Goal: Information Seeking & Learning: Understand process/instructions

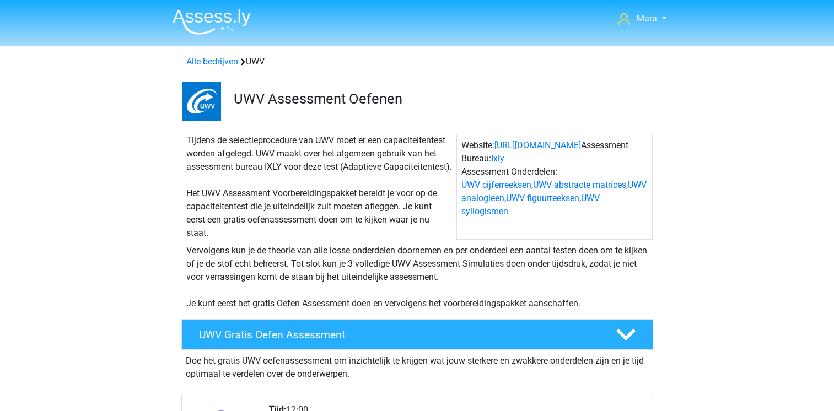
scroll to position [882, 0]
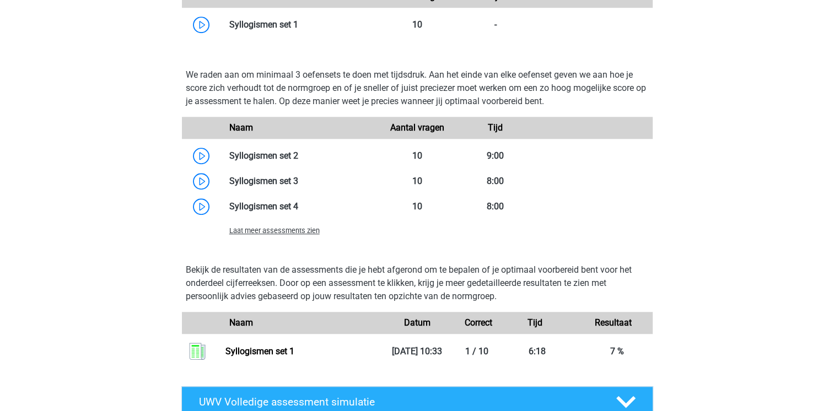
click at [122, 96] on div "Mara maravansoelen@hotmail.com Nederlands" at bounding box center [417, 21] width 834 height 1806
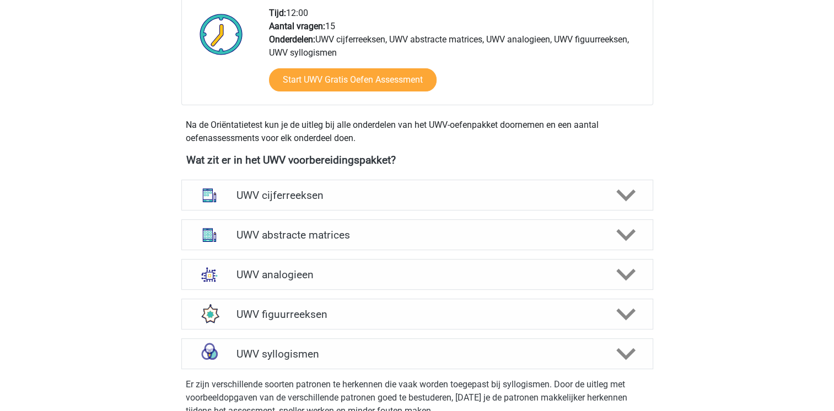
scroll to position [397, 0]
click at [372, 202] on h4 "UWV cijferreeksen" at bounding box center [417, 195] width 361 height 13
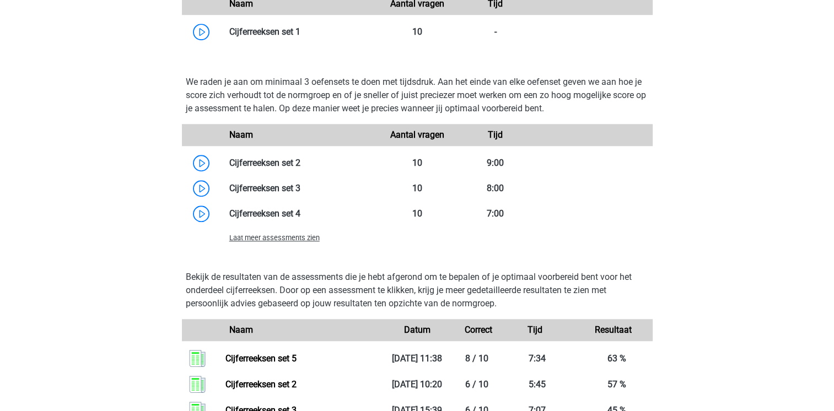
scroll to position [891, 0]
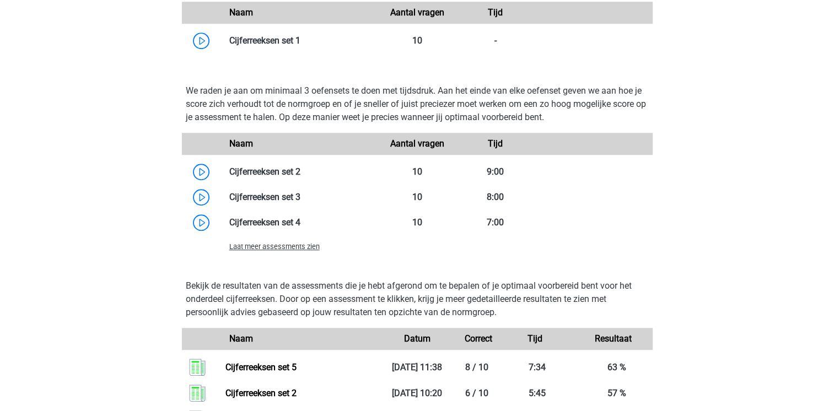
click at [254, 251] on span "Laat meer assessments zien" at bounding box center [274, 247] width 90 height 8
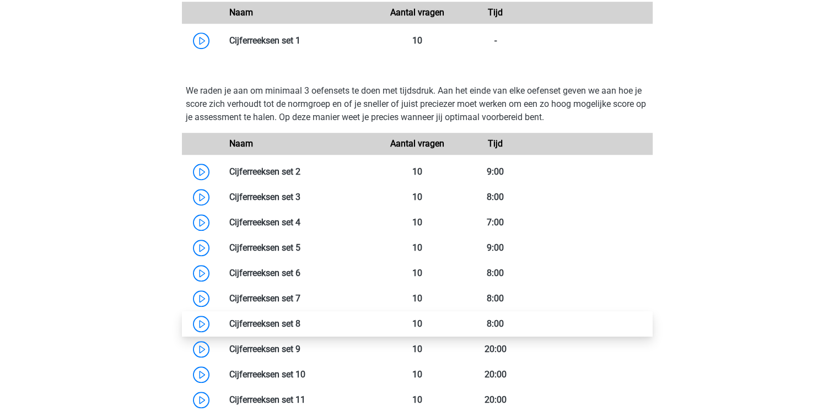
drag, startPoint x: 254, startPoint y: 259, endPoint x: 203, endPoint y: 333, distance: 89.6
click at [301, 329] on link at bounding box center [301, 324] width 0 height 10
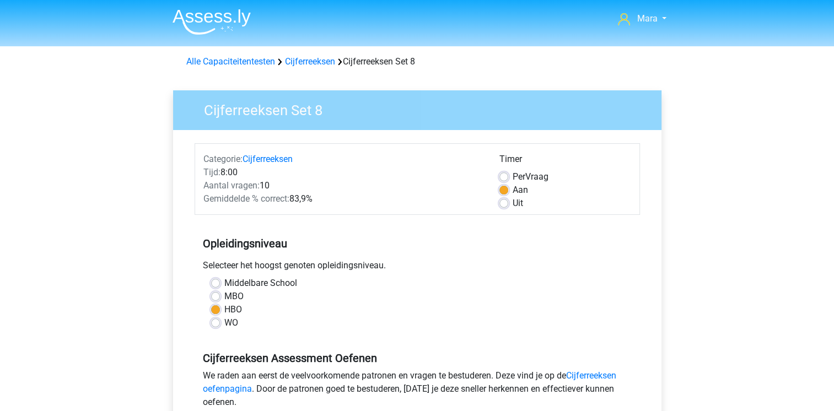
click at [434, 281] on div "Middelbare School" at bounding box center [417, 283] width 412 height 13
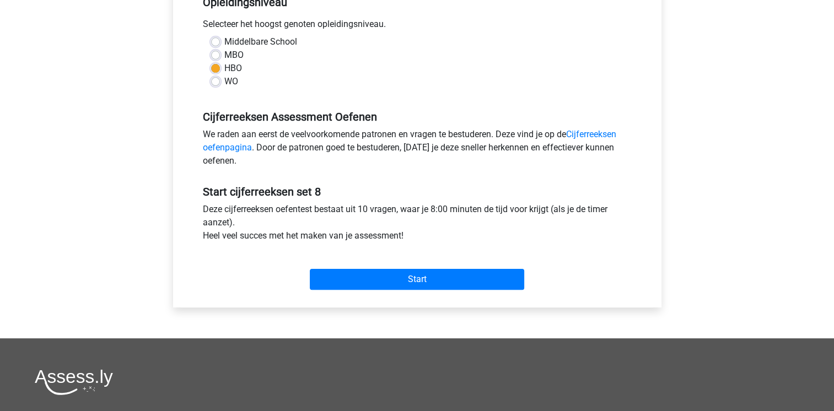
scroll to position [243, 0]
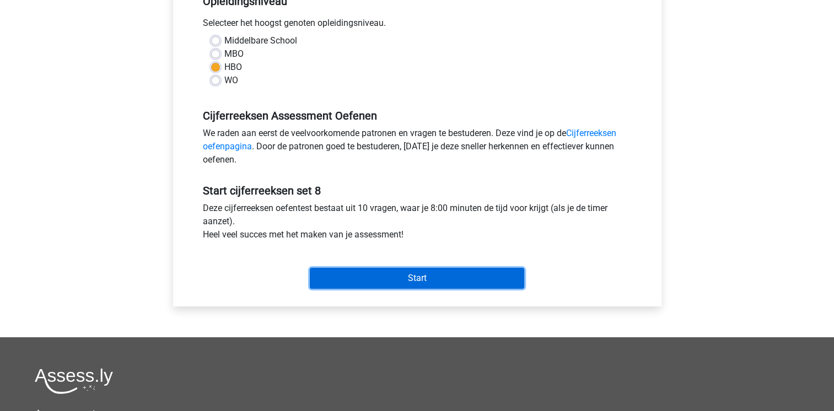
click at [434, 281] on input "Start" at bounding box center [417, 278] width 215 height 21
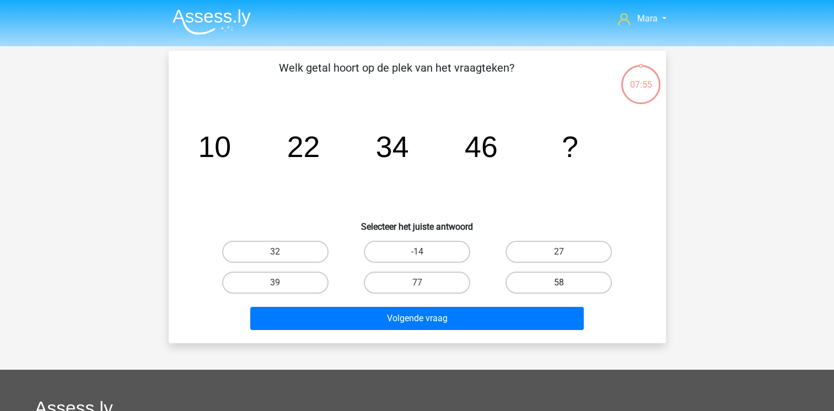
click at [529, 284] on label "58" at bounding box center [559, 283] width 106 height 22
click at [559, 284] on input "58" at bounding box center [562, 286] width 7 height 7
radio input "true"
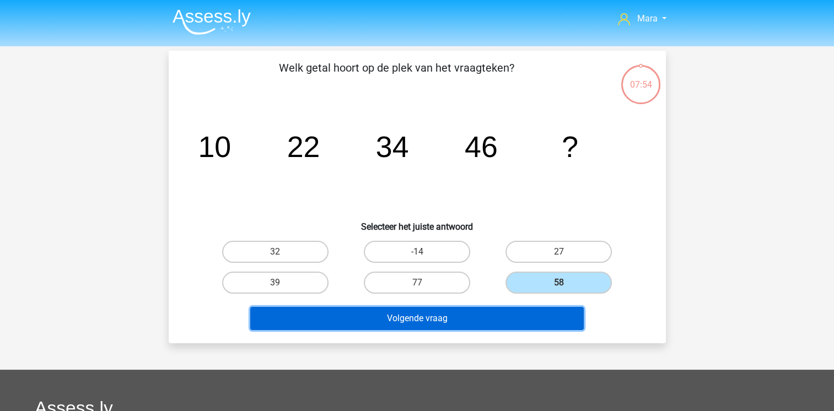
click at [493, 319] on button "Volgende vraag" at bounding box center [417, 318] width 334 height 23
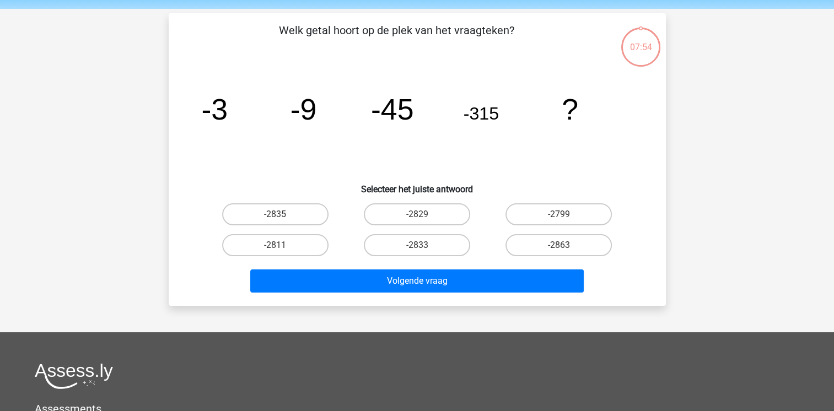
scroll to position [51, 0]
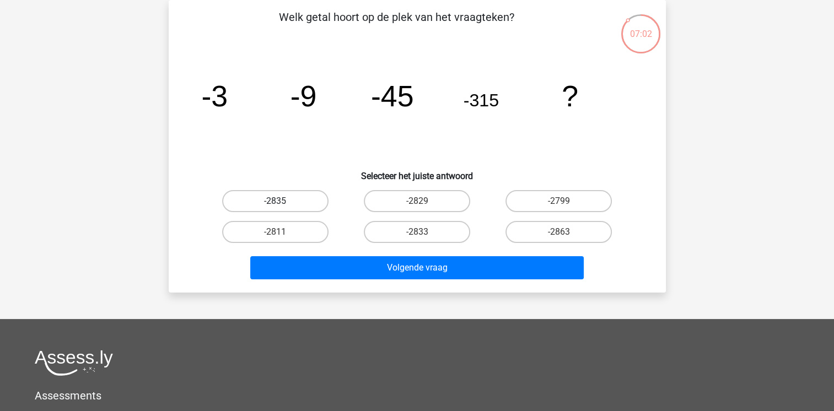
click at [262, 198] on label "-2835" at bounding box center [275, 201] width 106 height 22
click at [275, 201] on input "-2835" at bounding box center [278, 204] width 7 height 7
radio input "true"
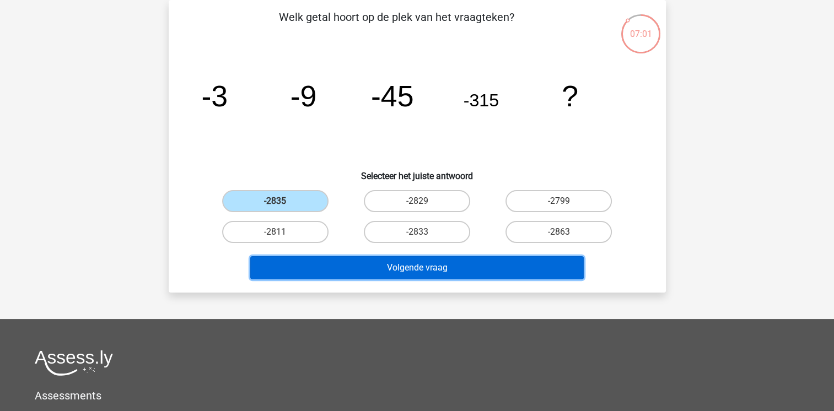
click at [313, 260] on button "Volgende vraag" at bounding box center [417, 267] width 334 height 23
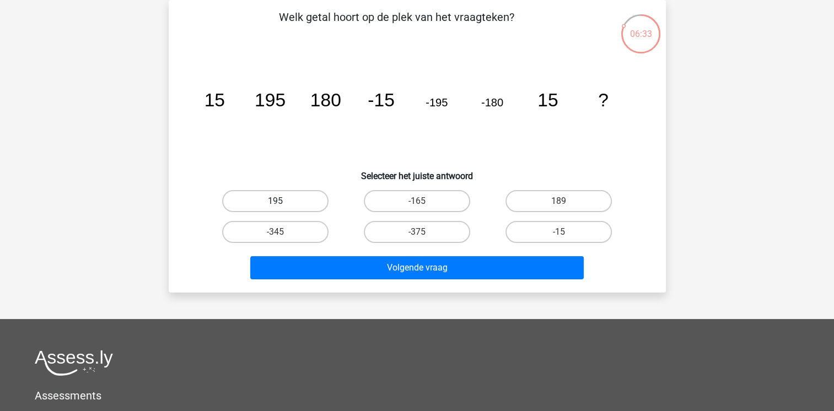
click at [287, 202] on label "195" at bounding box center [275, 201] width 106 height 22
click at [282, 202] on input "195" at bounding box center [278, 204] width 7 height 7
radio input "true"
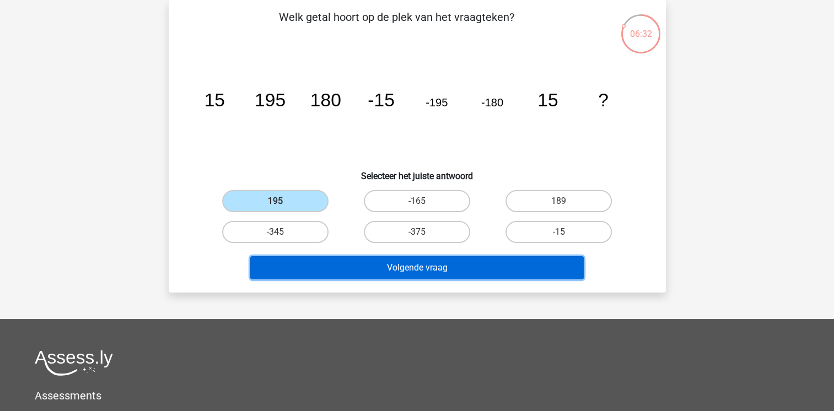
click at [342, 268] on button "Volgende vraag" at bounding box center [417, 267] width 334 height 23
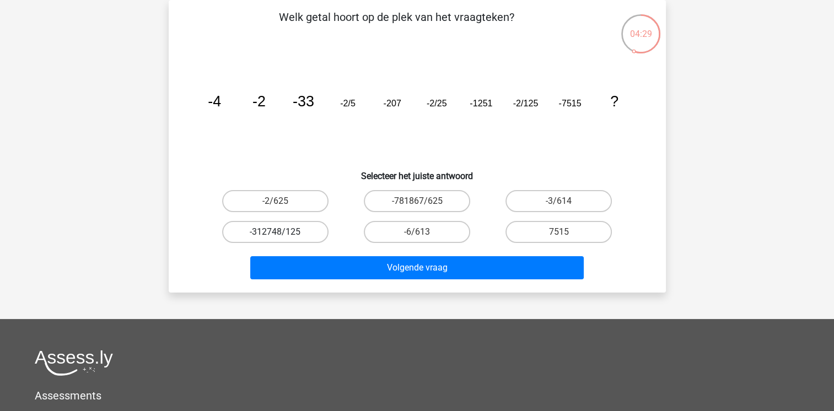
click at [299, 227] on label "-312748/125" at bounding box center [275, 232] width 106 height 22
click at [282, 232] on input "-312748/125" at bounding box center [278, 235] width 7 height 7
radio input "true"
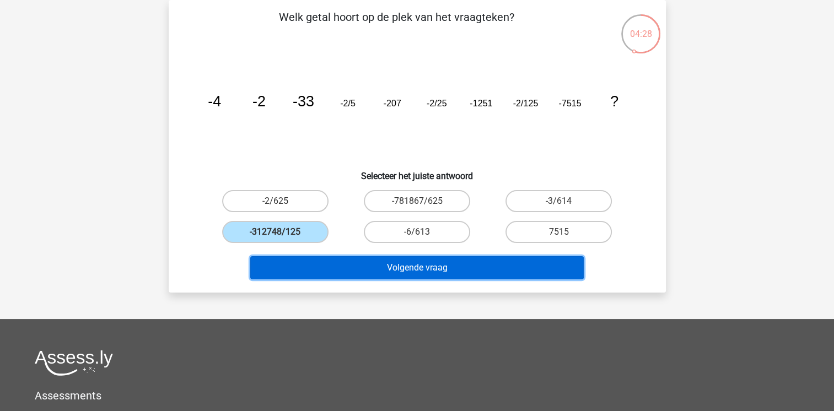
click at [362, 265] on button "Volgende vraag" at bounding box center [417, 267] width 334 height 23
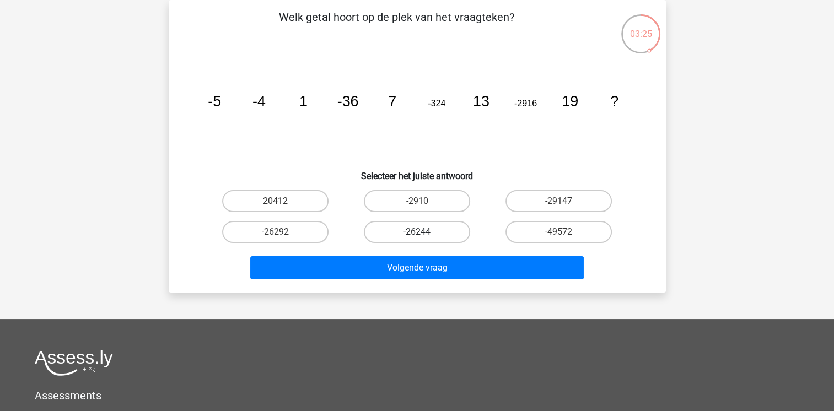
click at [421, 230] on label "-26244" at bounding box center [417, 232] width 106 height 22
click at [421, 232] on input "-26244" at bounding box center [420, 235] width 7 height 7
radio input "true"
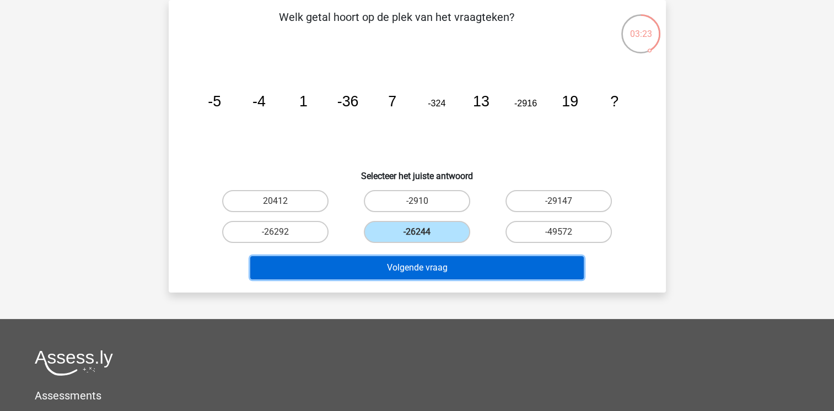
click at [429, 277] on button "Volgende vraag" at bounding box center [417, 267] width 334 height 23
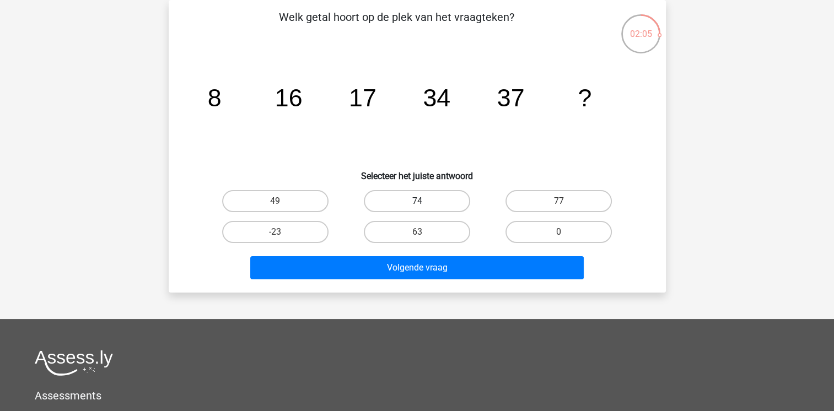
click at [421, 194] on label "74" at bounding box center [417, 201] width 106 height 22
click at [421, 201] on input "74" at bounding box center [420, 204] width 7 height 7
radio input "true"
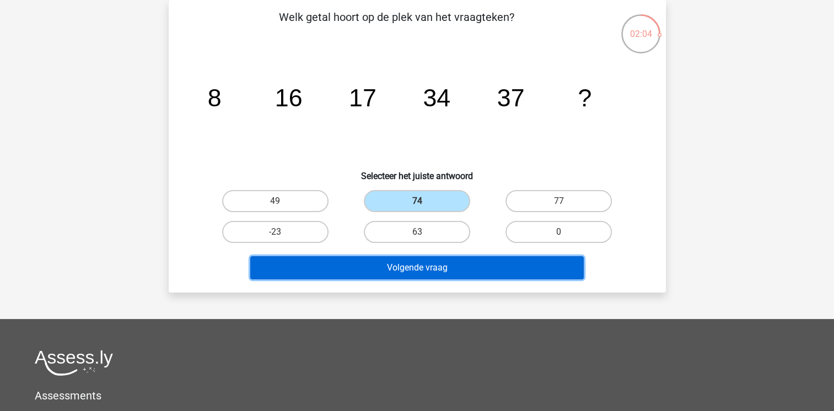
click at [422, 264] on button "Volgende vraag" at bounding box center [417, 267] width 334 height 23
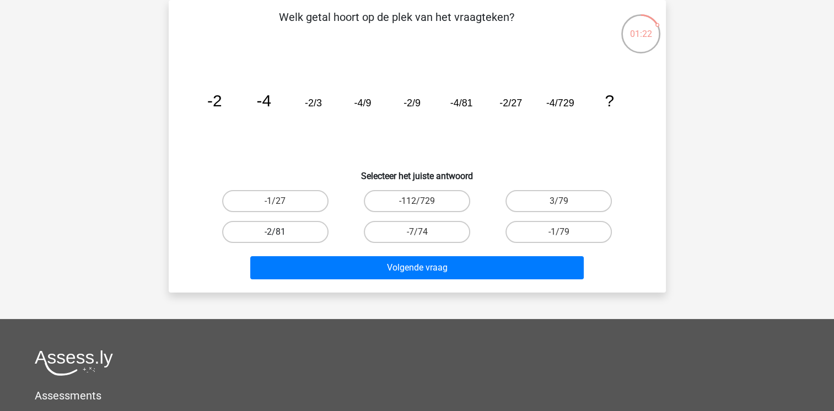
click at [282, 233] on label "-2/81" at bounding box center [275, 232] width 106 height 22
click at [282, 233] on input "-2/81" at bounding box center [278, 235] width 7 height 7
radio input "true"
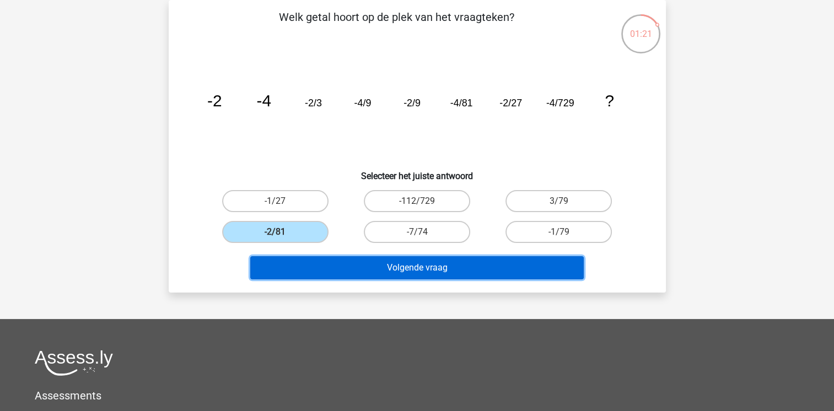
click at [328, 268] on button "Volgende vraag" at bounding box center [417, 267] width 334 height 23
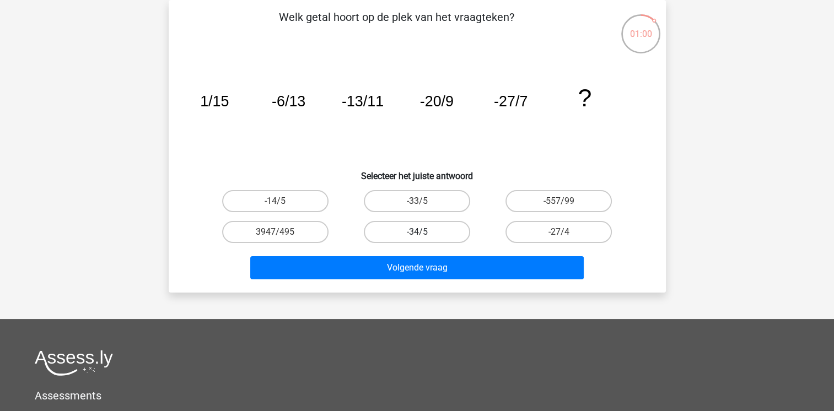
click at [415, 228] on label "-34/5" at bounding box center [417, 232] width 106 height 22
click at [417, 232] on input "-34/5" at bounding box center [420, 235] width 7 height 7
radio input "true"
click at [382, 283] on div "Welk getal hoort op de plek van het vraagteken? image/svg+xml 1/15 -6/13 -13/11…" at bounding box center [417, 146] width 497 height 293
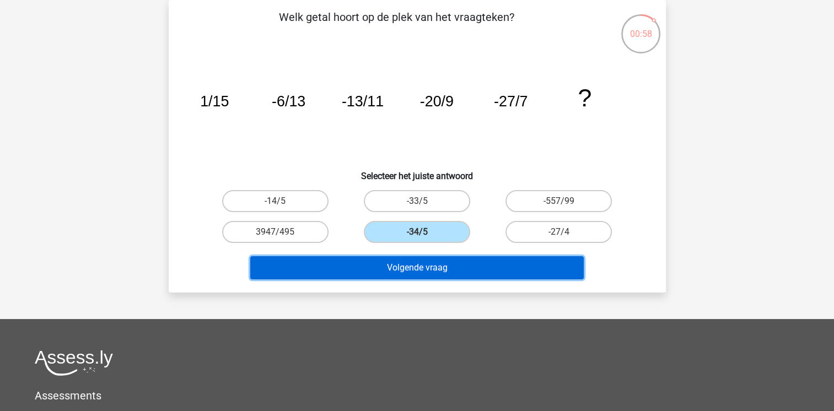
click at [383, 272] on button "Volgende vraag" at bounding box center [417, 267] width 334 height 23
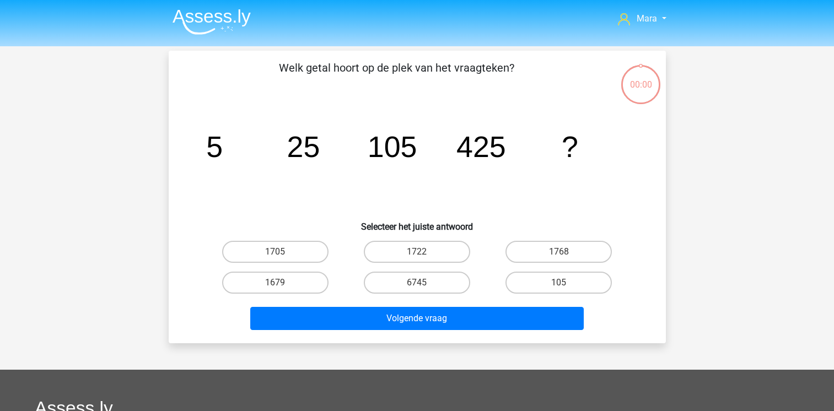
scroll to position [51, 0]
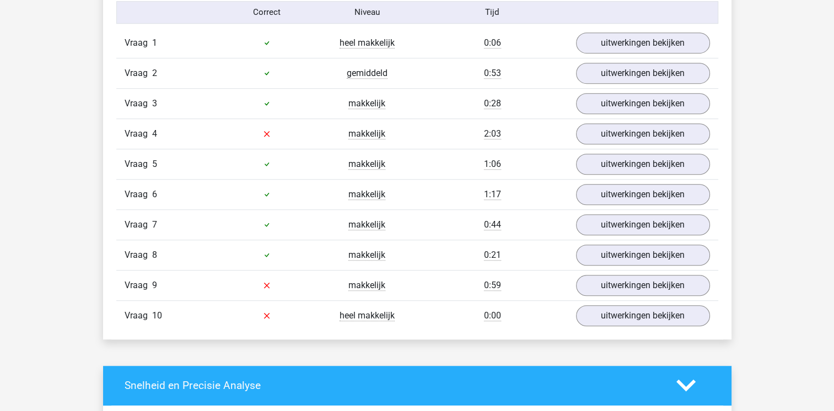
scroll to position [706, 0]
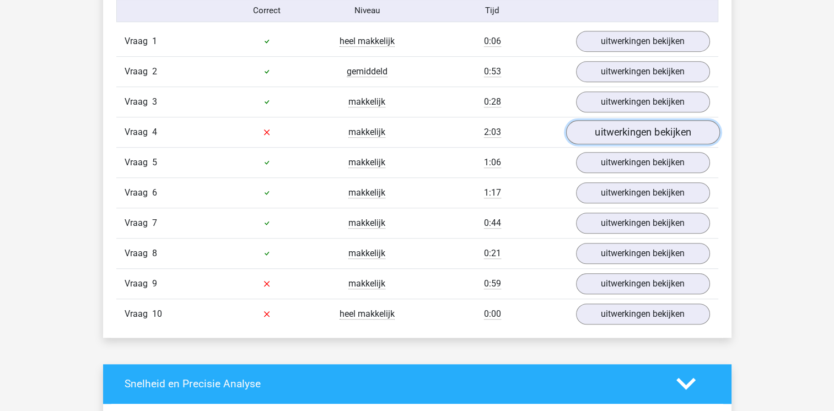
click at [599, 125] on link "uitwerkingen bekijken" at bounding box center [643, 132] width 154 height 24
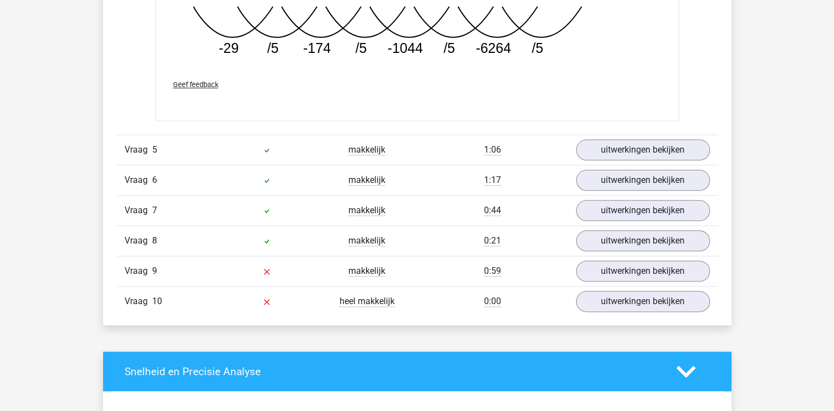
scroll to position [1279, 0]
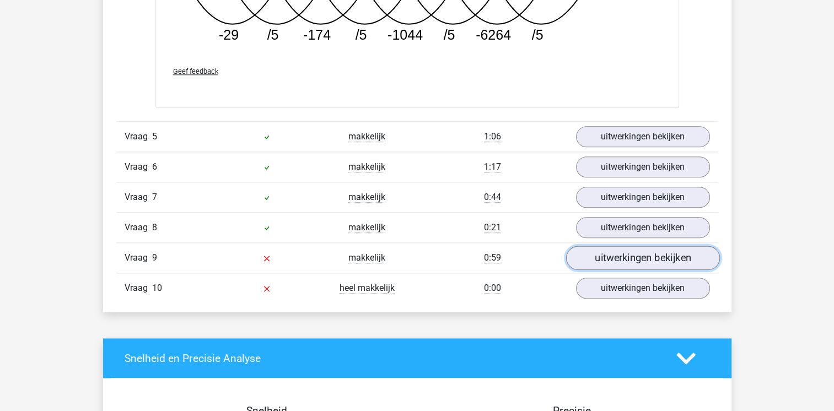
click at [622, 258] on link "uitwerkingen bekijken" at bounding box center [643, 258] width 154 height 24
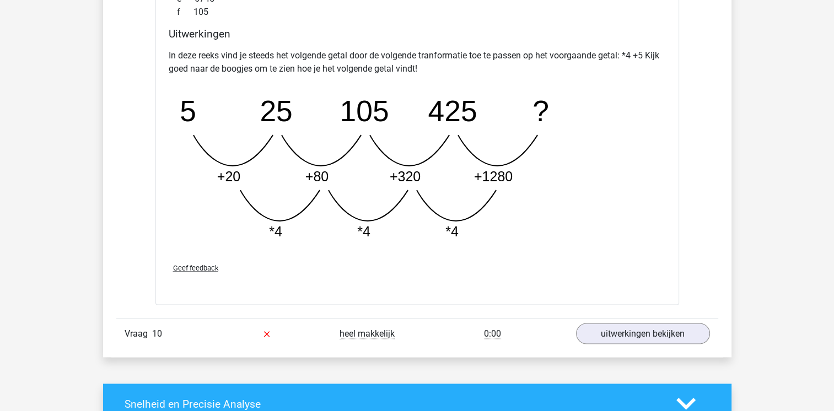
scroll to position [1787, 0]
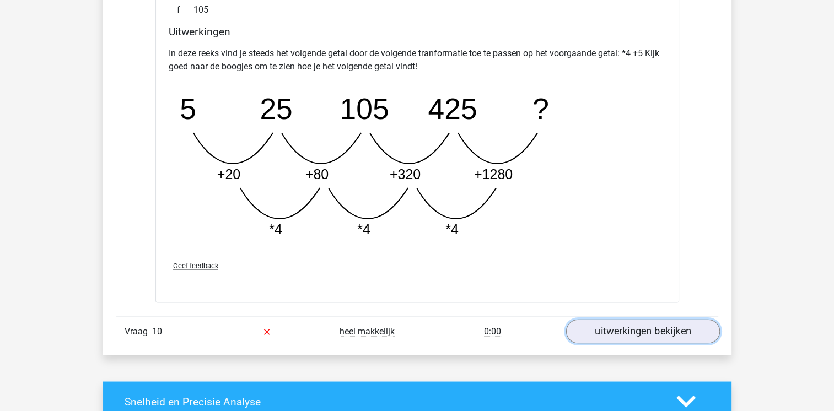
click at [626, 331] on link "uitwerkingen bekijken" at bounding box center [643, 331] width 154 height 24
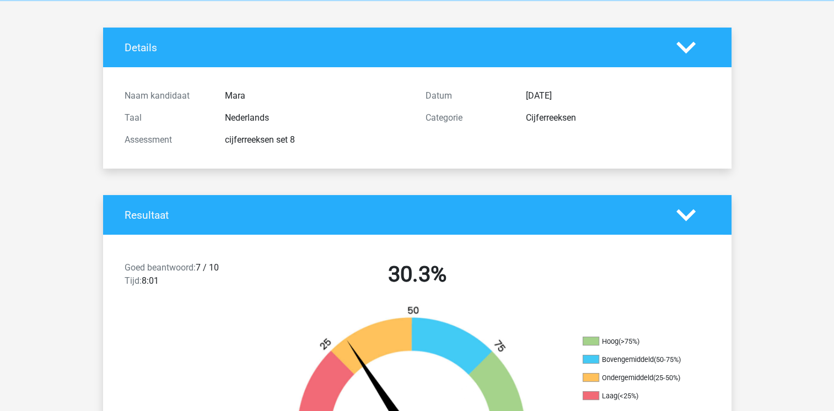
scroll to position [0, 0]
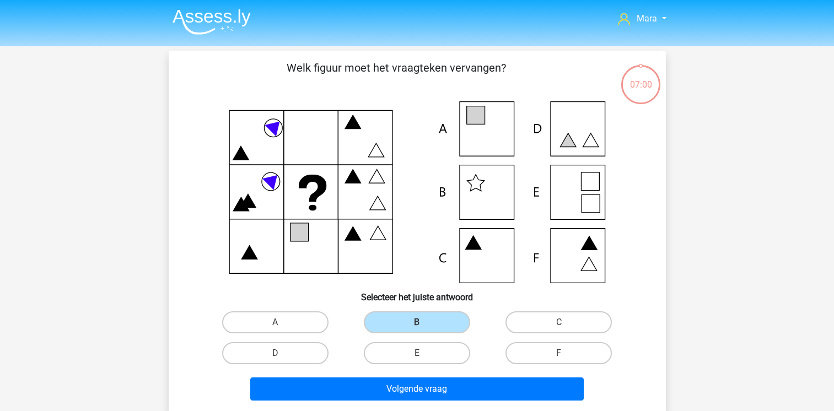
scroll to position [51, 0]
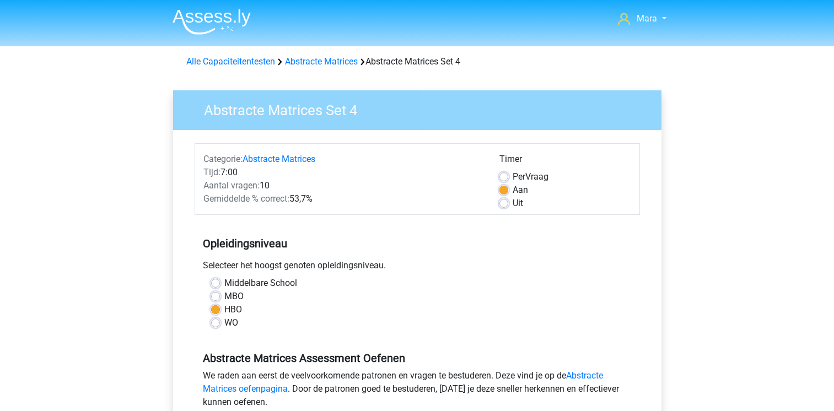
scroll to position [375, 0]
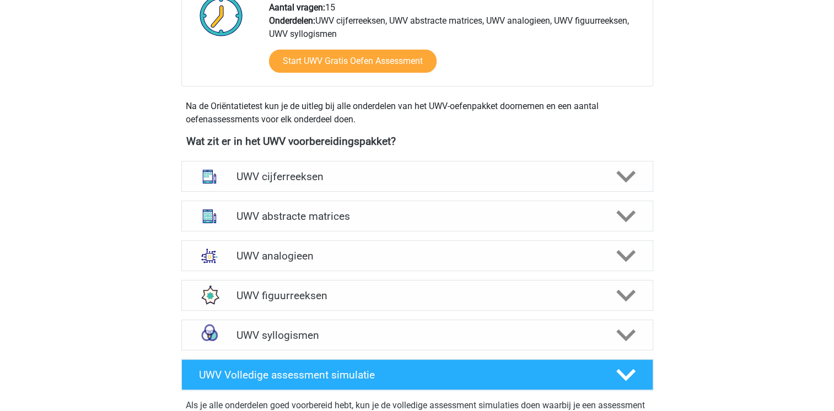
scroll to position [551, 0]
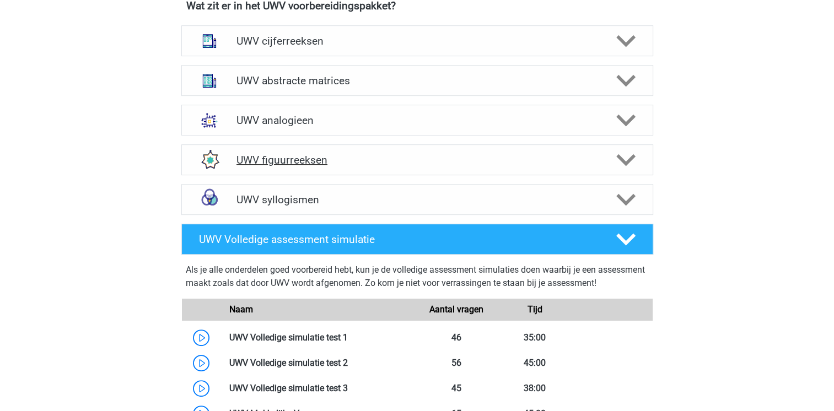
click at [597, 167] on h4 "UWV figuurreeksen" at bounding box center [417, 160] width 361 height 13
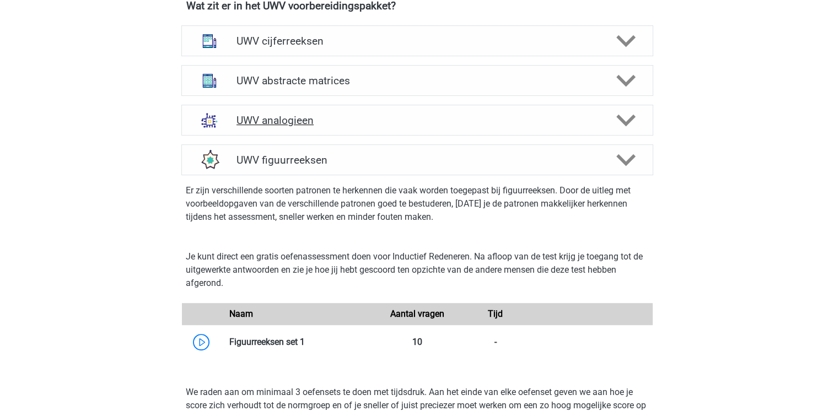
click at [291, 127] on h4 "UWV analogieen" at bounding box center [417, 120] width 361 height 13
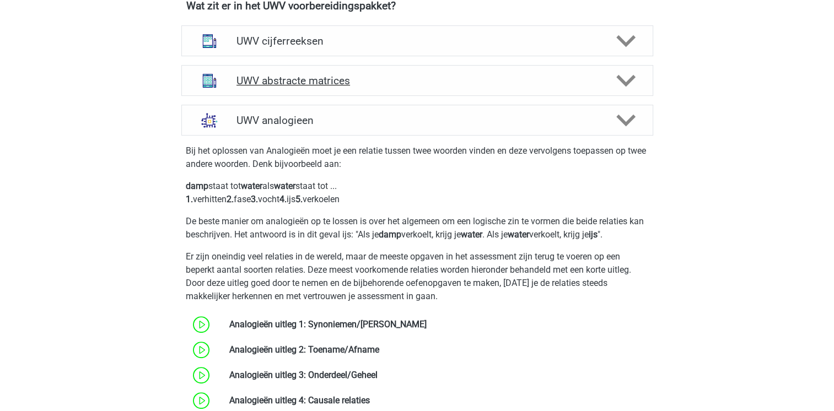
click at [302, 96] on div "UWV abstracte matrices" at bounding box center [417, 80] width 472 height 31
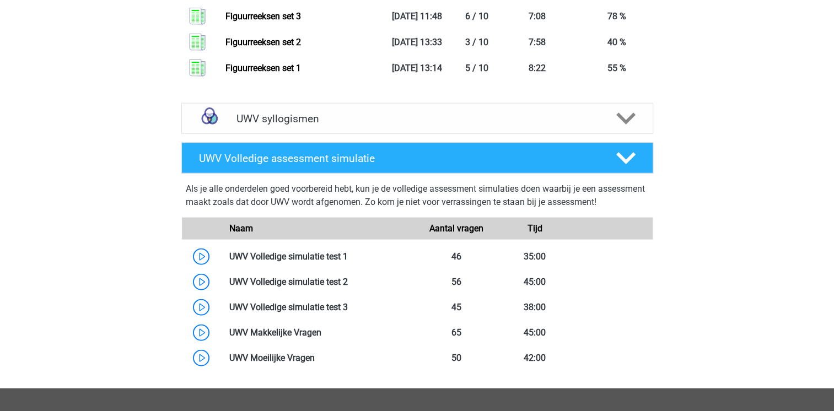
scroll to position [2603, 0]
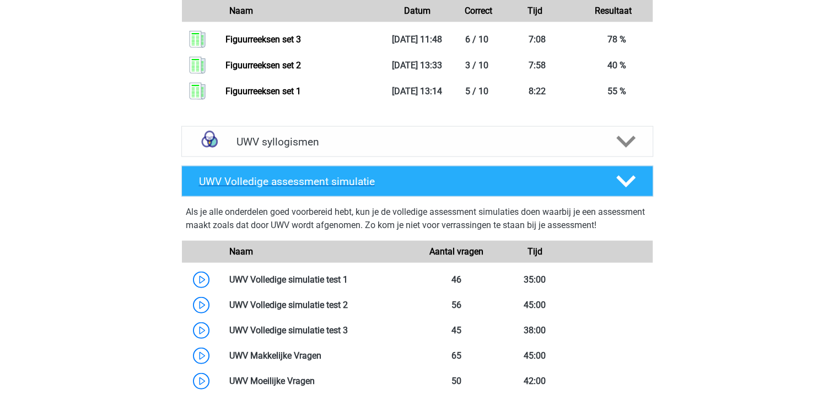
click at [609, 191] on div at bounding box center [624, 181] width 37 height 19
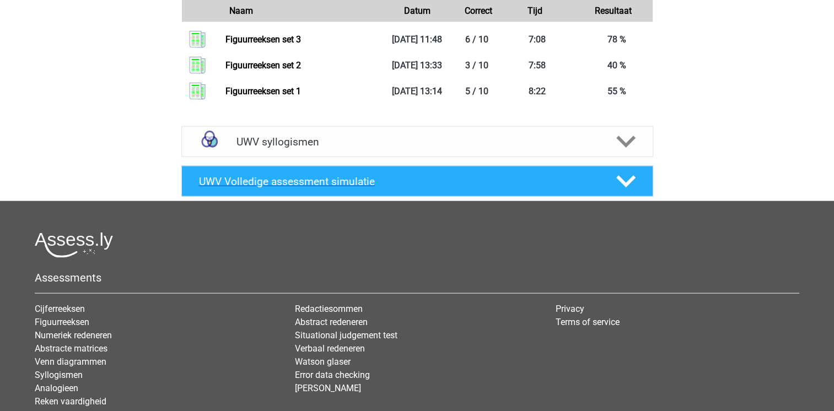
click at [609, 191] on div at bounding box center [624, 181] width 37 height 19
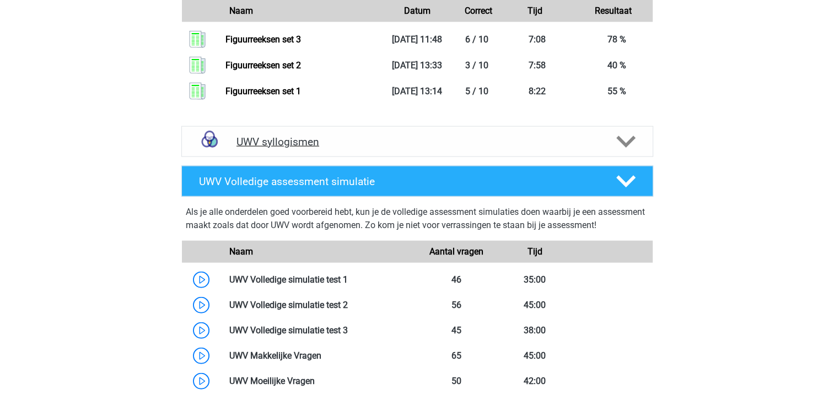
click at [310, 148] on h4 "UWV syllogismen" at bounding box center [417, 142] width 361 height 13
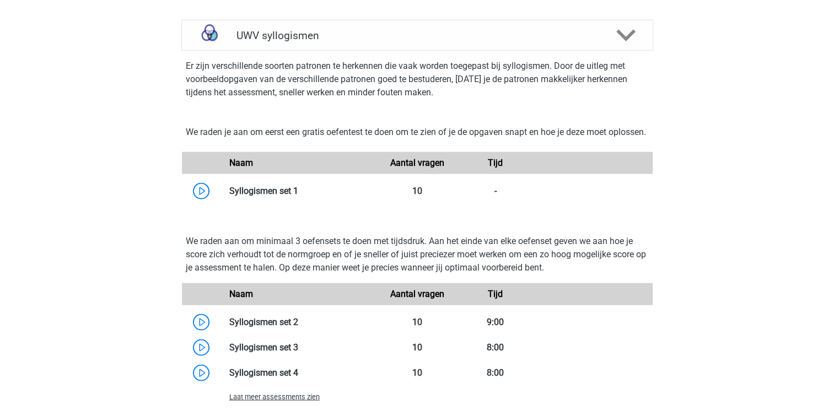
scroll to position [2779, 0]
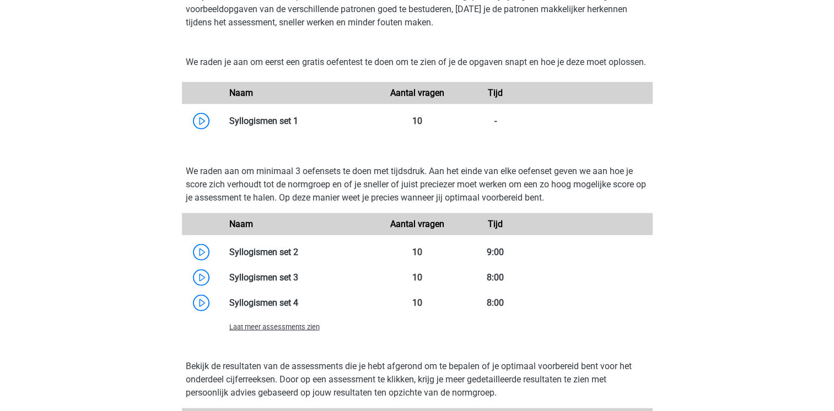
click at [244, 331] on span "Laat meer assessments zien" at bounding box center [274, 327] width 90 height 8
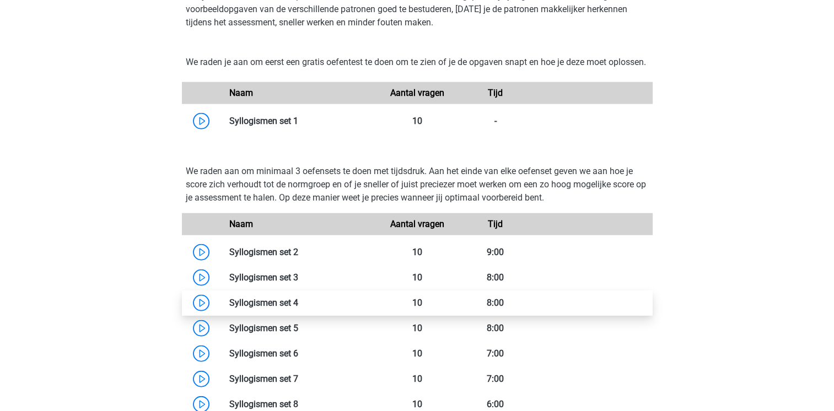
click at [298, 308] on link at bounding box center [298, 303] width 0 height 10
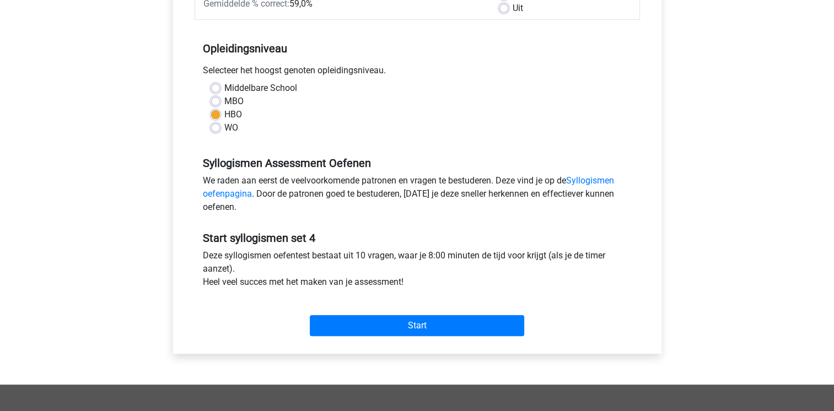
scroll to position [199, 0]
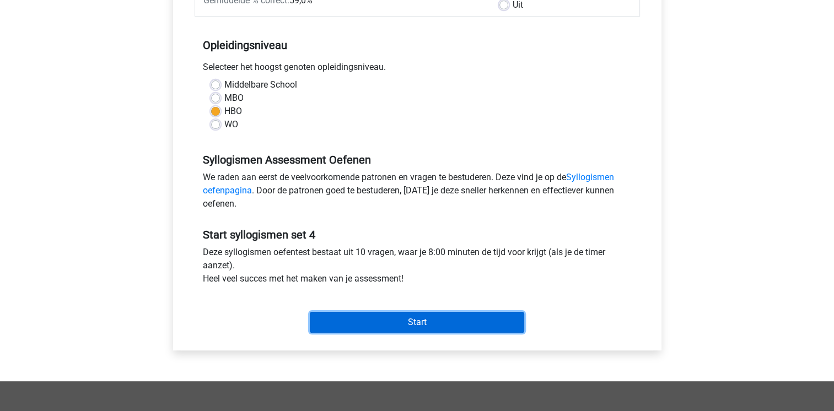
click at [349, 323] on input "Start" at bounding box center [417, 322] width 215 height 21
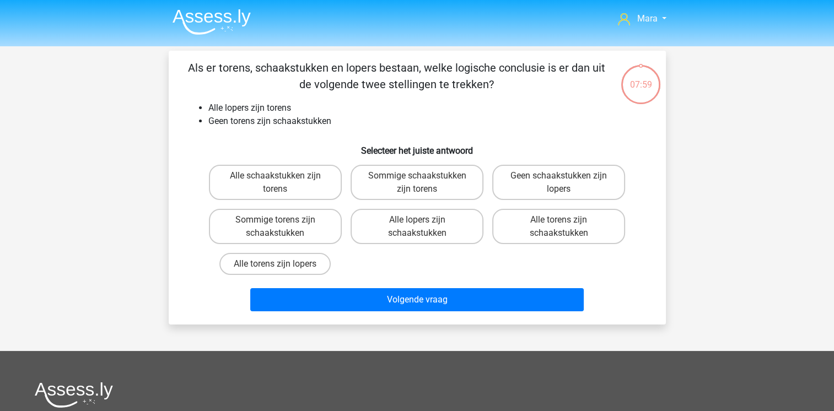
click at [349, 323] on div "Als er torens, schaakstukken en lopers bestaan, welke logische conclusie is er …" at bounding box center [417, 188] width 497 height 274
click at [386, 220] on label "Alle lopers zijn schaakstukken" at bounding box center [417, 226] width 133 height 35
click at [417, 220] on input "Alle lopers zijn schaakstukken" at bounding box center [420, 223] width 7 height 7
radio input "true"
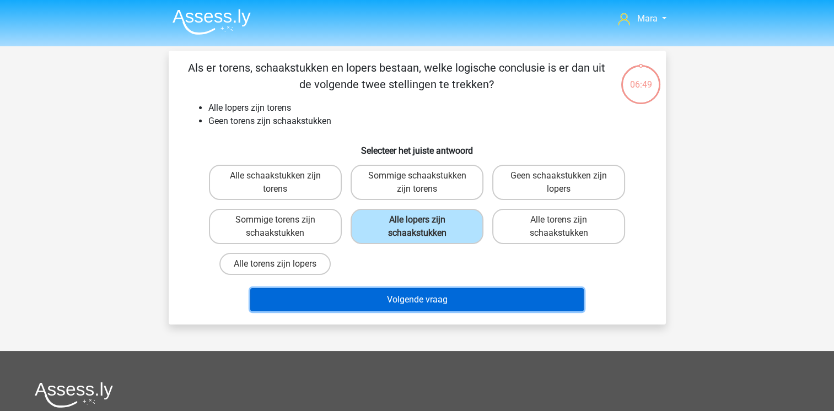
click at [382, 295] on button "Volgende vraag" at bounding box center [417, 299] width 334 height 23
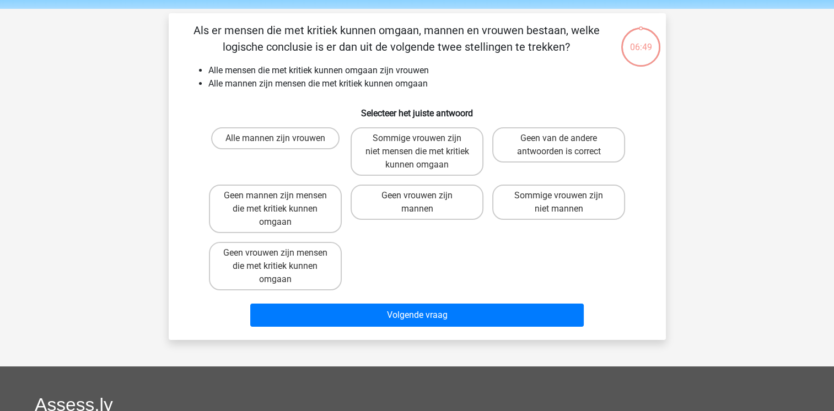
scroll to position [51, 0]
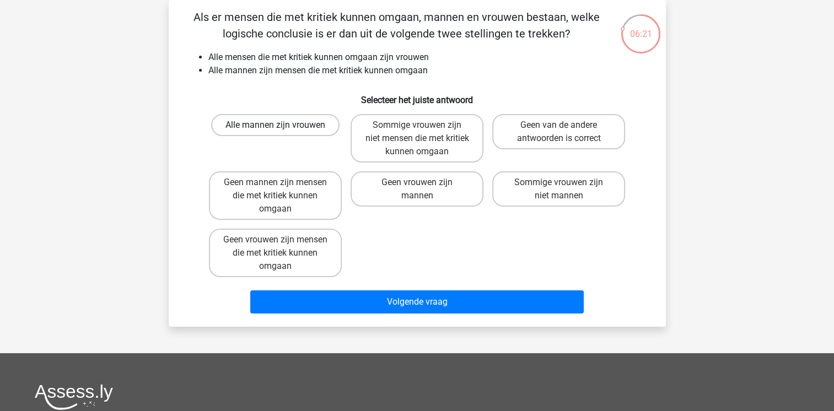
click at [239, 129] on label "Alle mannen zijn vrouwen" at bounding box center [275, 125] width 128 height 22
click at [275, 129] on input "Alle mannen zijn vrouwen" at bounding box center [278, 128] width 7 height 7
radio input "true"
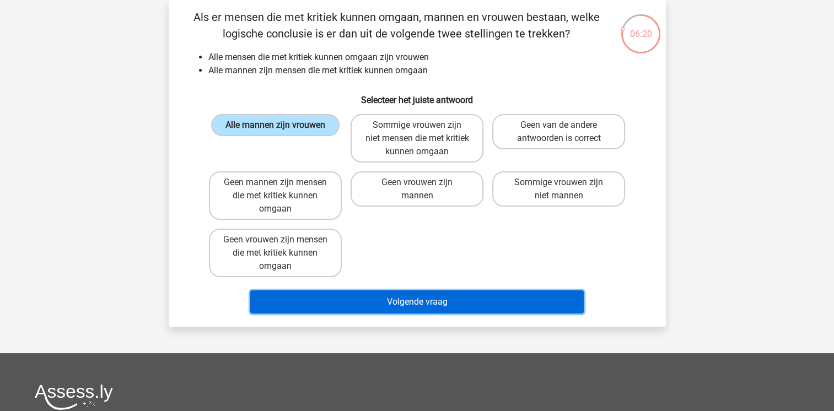
click at [335, 300] on button "Volgende vraag" at bounding box center [417, 302] width 334 height 23
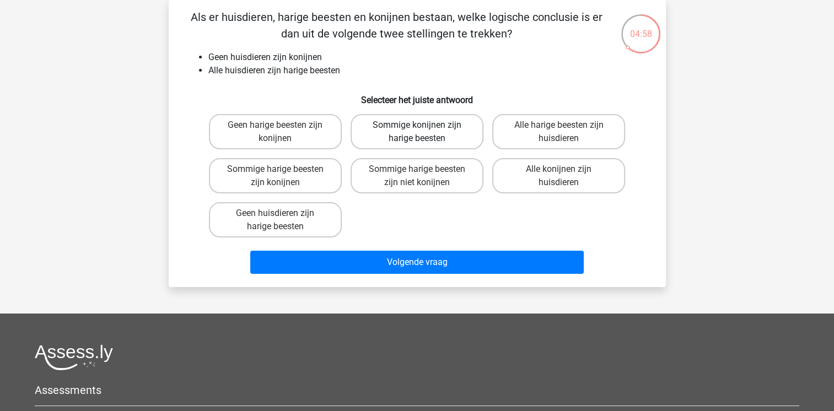
click at [424, 131] on label "Sommige konijnen zijn harige beesten" at bounding box center [417, 131] width 133 height 35
click at [424, 131] on input "Sommige konijnen zijn harige beesten" at bounding box center [420, 128] width 7 height 7
radio input "true"
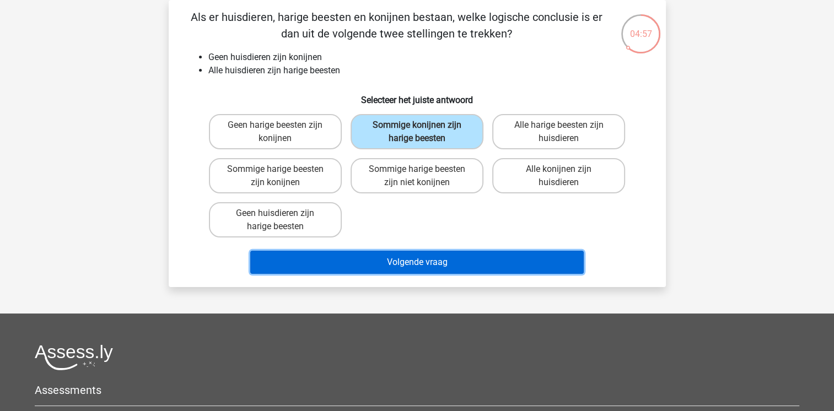
click at [366, 263] on button "Volgende vraag" at bounding box center [417, 262] width 334 height 23
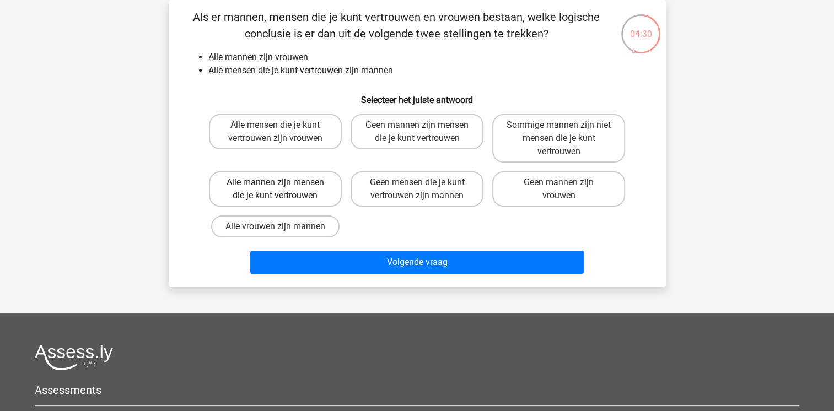
click at [309, 186] on label "Alle mannen zijn mensen die je kunt vertrouwen" at bounding box center [275, 188] width 133 height 35
click at [282, 186] on input "Alle mannen zijn mensen die je kunt vertrouwen" at bounding box center [278, 186] width 7 height 7
radio input "true"
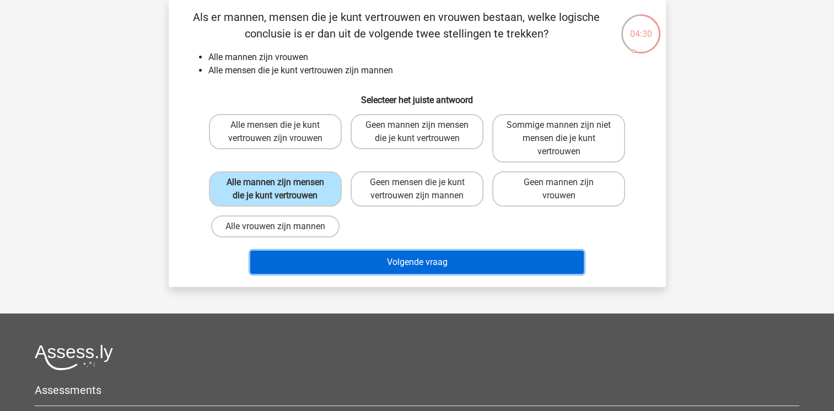
click at [351, 258] on button "Volgende vraag" at bounding box center [417, 262] width 334 height 23
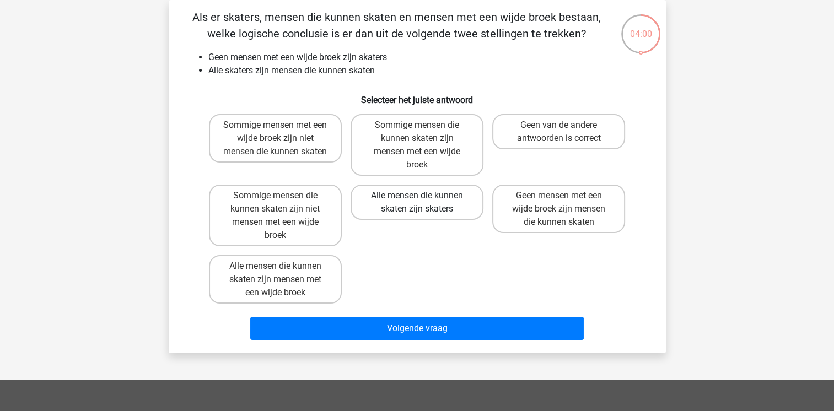
click at [406, 204] on label "Alle mensen die kunnen skaten zijn skaters" at bounding box center [417, 202] width 133 height 35
click at [417, 203] on input "Alle mensen die kunnen skaten zijn skaters" at bounding box center [420, 199] width 7 height 7
radio input "true"
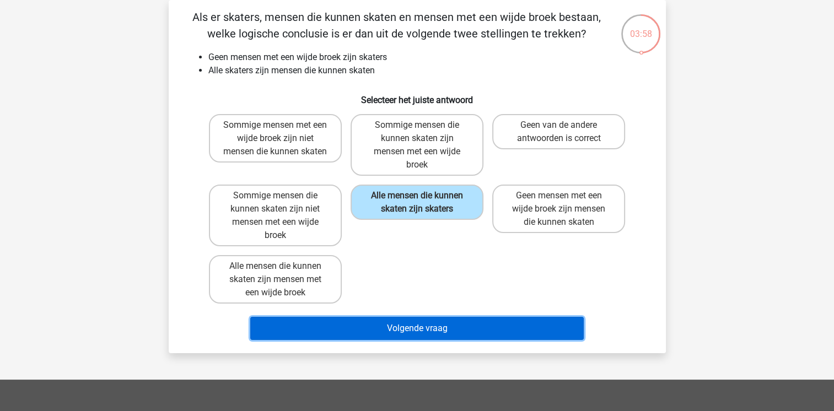
click at [375, 335] on button "Volgende vraag" at bounding box center [417, 328] width 334 height 23
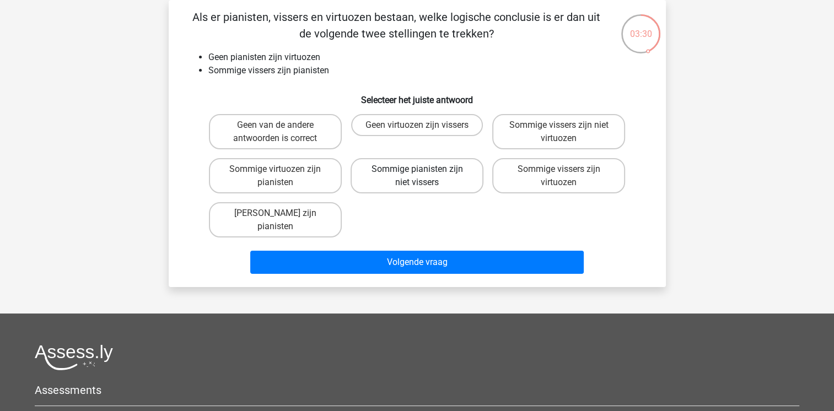
click at [381, 179] on label "Sommige pianisten zijn niet vissers" at bounding box center [417, 175] width 133 height 35
click at [417, 176] on input "Sommige pianisten zijn niet vissers" at bounding box center [420, 172] width 7 height 7
radio input "true"
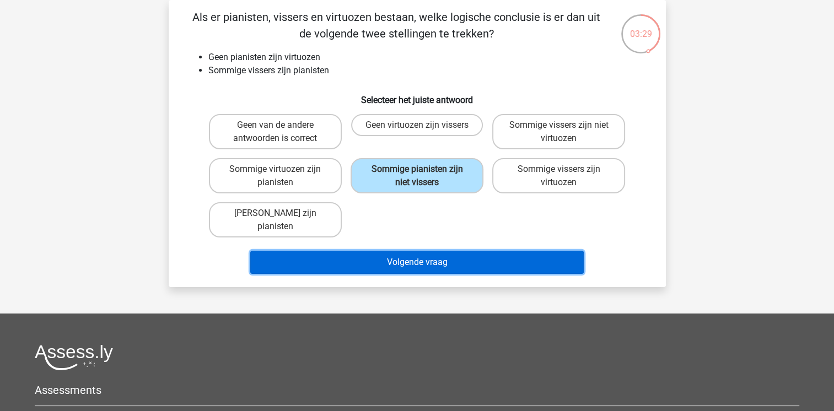
click at [364, 254] on button "Volgende vraag" at bounding box center [417, 262] width 334 height 23
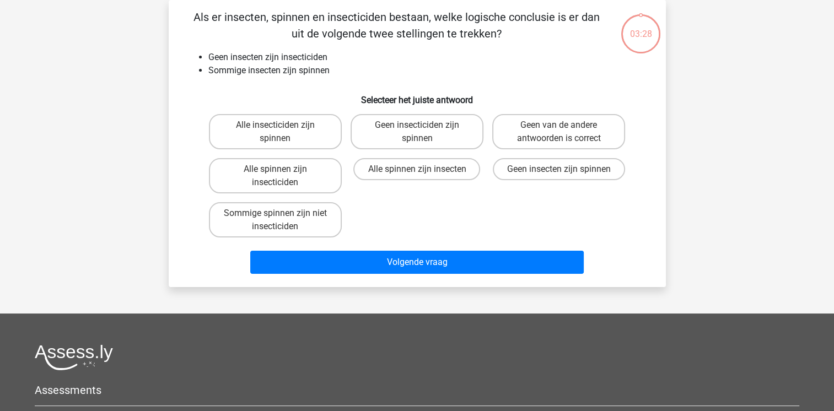
click at [404, 180] on div "Alle spinnen zijn insecten" at bounding box center [417, 175] width 133 height 35
click at [409, 169] on label "Alle spinnen zijn insecten" at bounding box center [416, 169] width 127 height 22
click at [417, 169] on input "Alle spinnen zijn insecten" at bounding box center [420, 172] width 7 height 7
radio input "true"
click at [308, 216] on label "Sommige spinnen zijn niet insecticiden" at bounding box center [275, 219] width 133 height 35
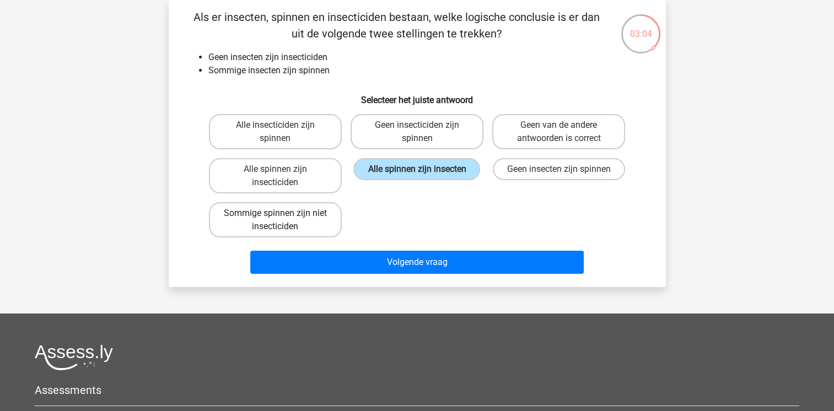
click at [282, 216] on input "Sommige spinnen zijn niet insecticiden" at bounding box center [278, 216] width 7 height 7
radio input "true"
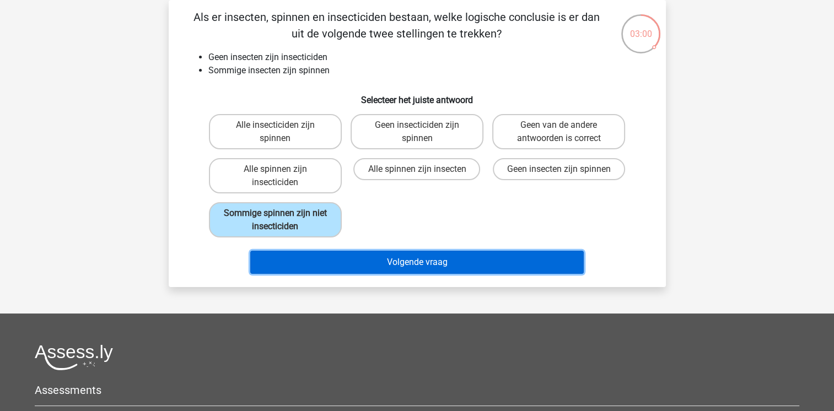
click at [313, 265] on button "Volgende vraag" at bounding box center [417, 262] width 334 height 23
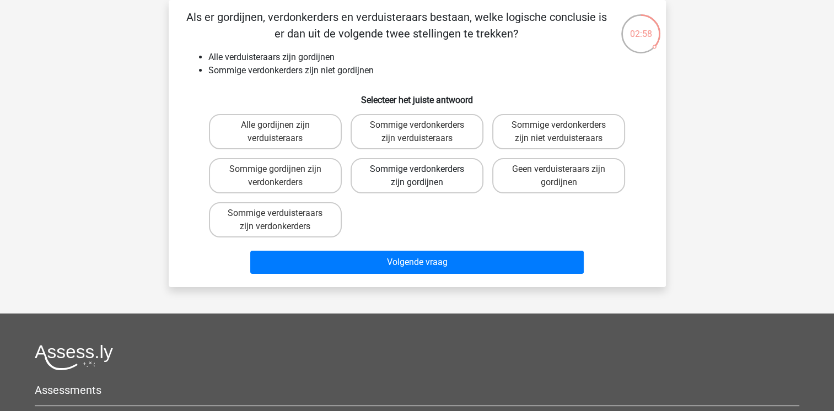
click at [422, 168] on label "Sommige verdonkerders zijn gordijnen" at bounding box center [417, 175] width 133 height 35
click at [422, 169] on input "Sommige verdonkerders zijn gordijnen" at bounding box center [420, 172] width 7 height 7
radio input "true"
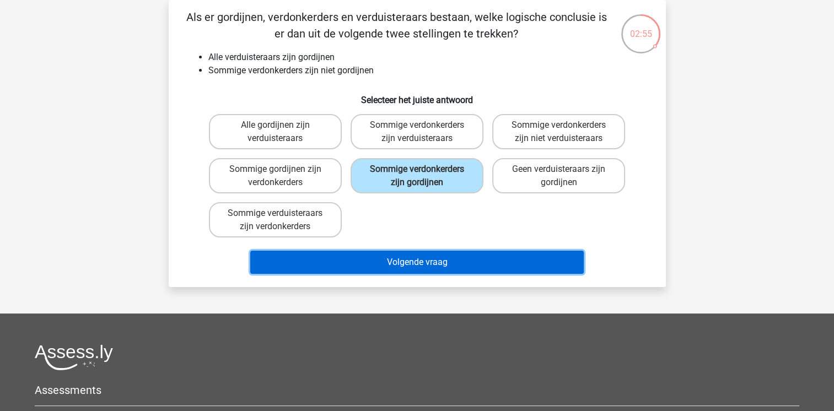
click at [345, 263] on button "Volgende vraag" at bounding box center [417, 262] width 334 height 23
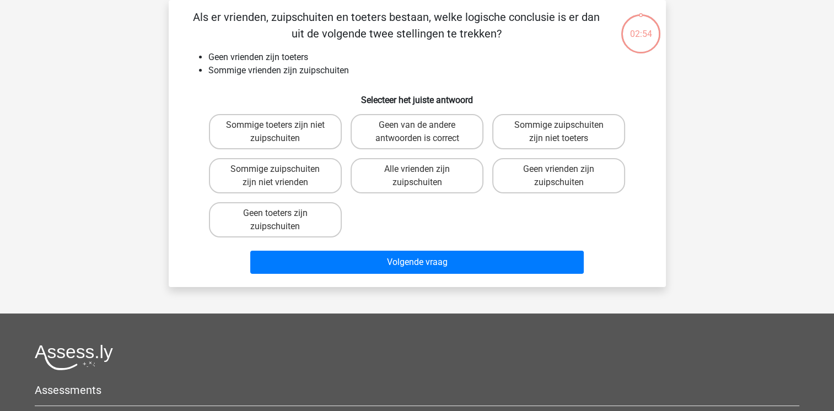
click at [419, 157] on div "Alle vrienden zijn zuipschuiten" at bounding box center [417, 176] width 142 height 44
click at [401, 183] on label "Alle vrienden zijn zuipschuiten" at bounding box center [417, 175] width 133 height 35
click at [417, 176] on input "Alle vrienden zijn zuipschuiten" at bounding box center [420, 172] width 7 height 7
radio input "true"
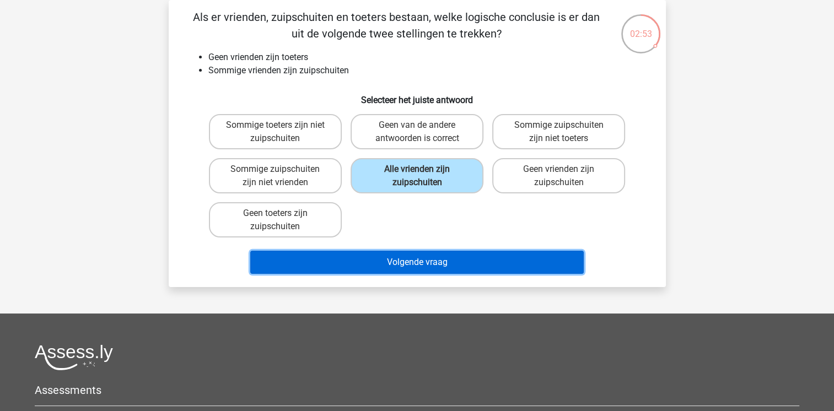
click at [366, 253] on button "Volgende vraag" at bounding box center [417, 262] width 334 height 23
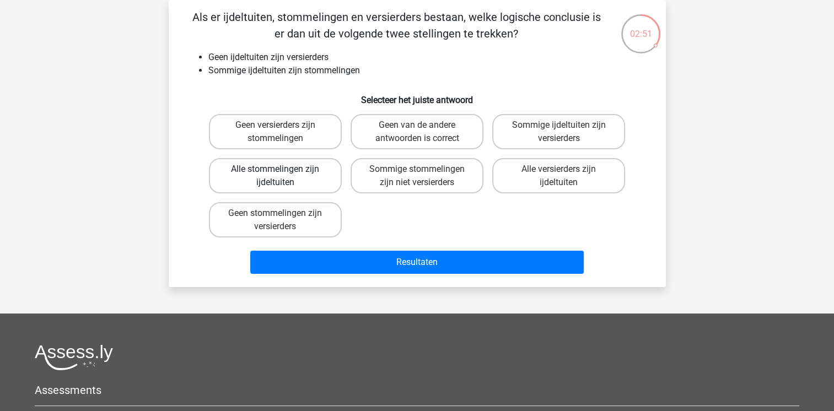
click at [280, 165] on label "Alle stommelingen zijn ijdeltuiten" at bounding box center [275, 175] width 133 height 35
click at [280, 169] on input "Alle stommelingen zijn ijdeltuiten" at bounding box center [278, 172] width 7 height 7
radio input "true"
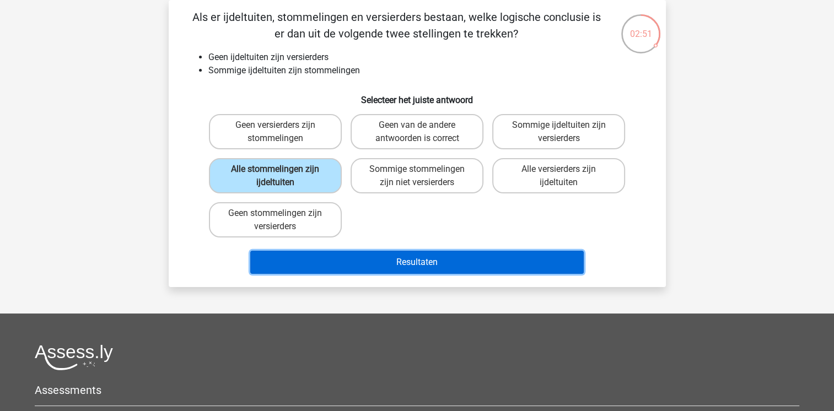
click at [300, 253] on button "Resultaten" at bounding box center [417, 262] width 334 height 23
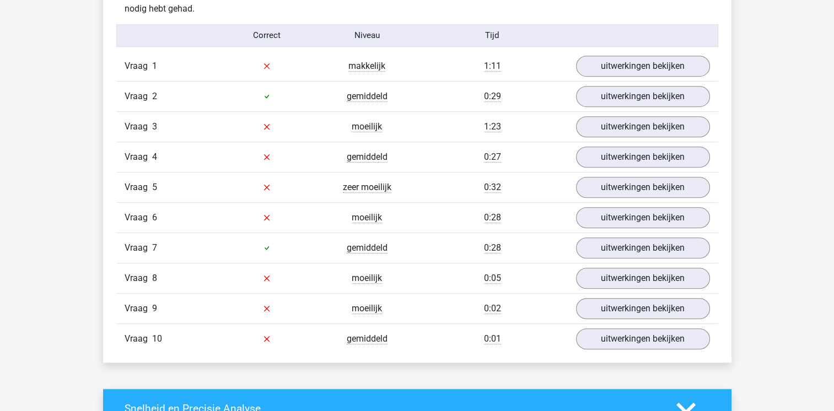
scroll to position [684, 0]
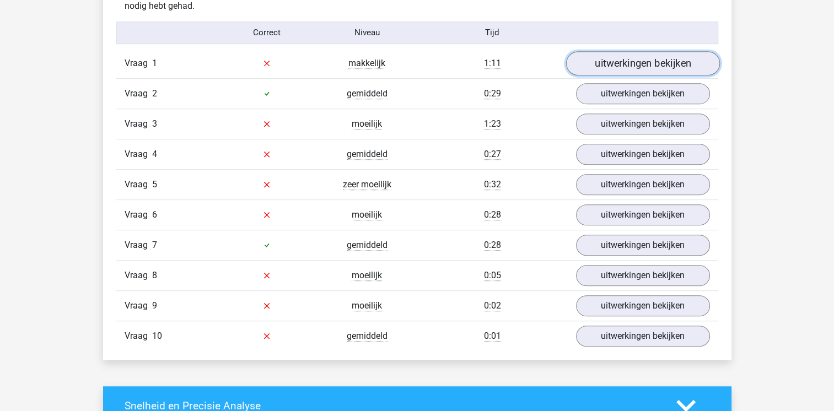
click at [657, 63] on link "uitwerkingen bekijken" at bounding box center [643, 63] width 154 height 24
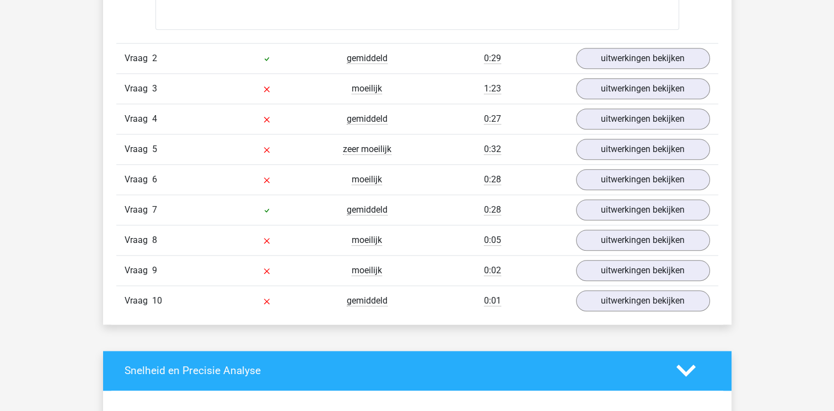
scroll to position [1191, 0]
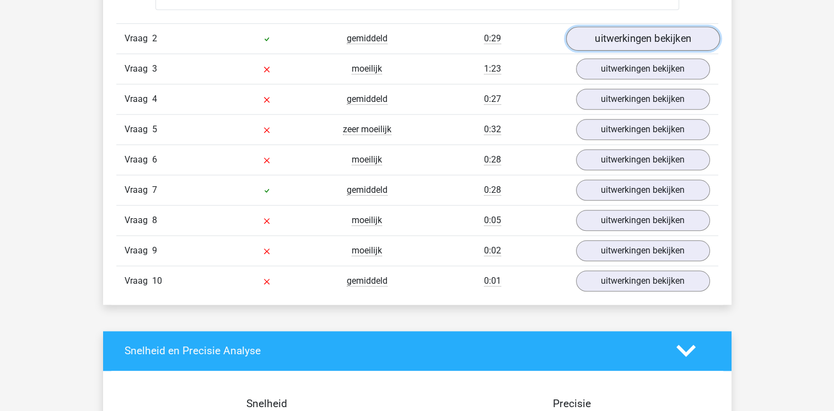
click at [647, 44] on link "uitwerkingen bekijken" at bounding box center [643, 38] width 154 height 24
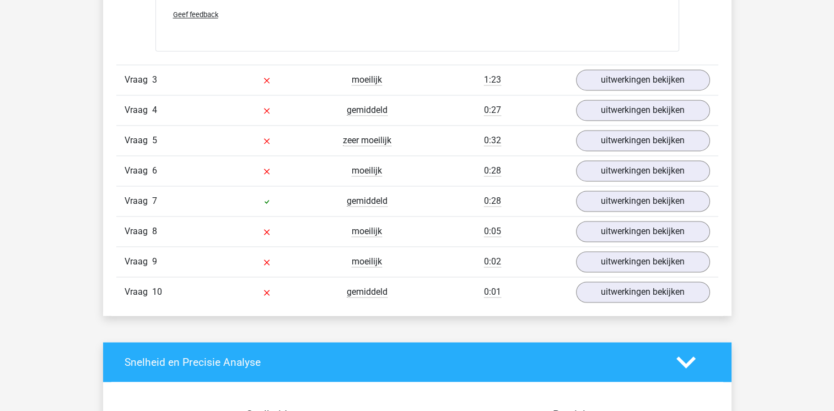
scroll to position [1654, 0]
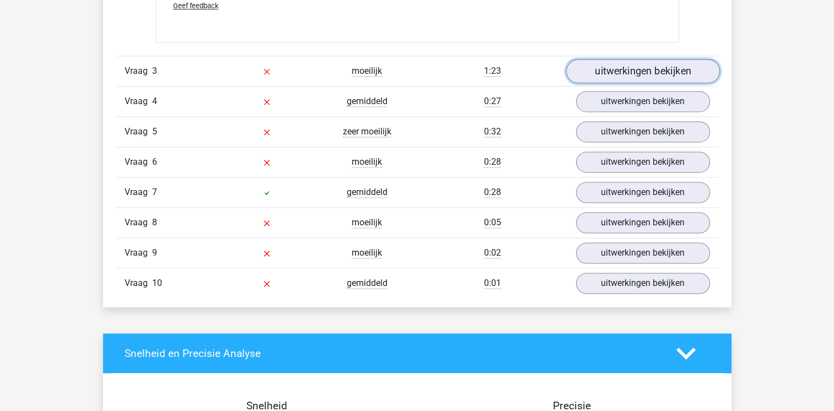
click at [653, 71] on link "uitwerkingen bekijken" at bounding box center [643, 71] width 154 height 24
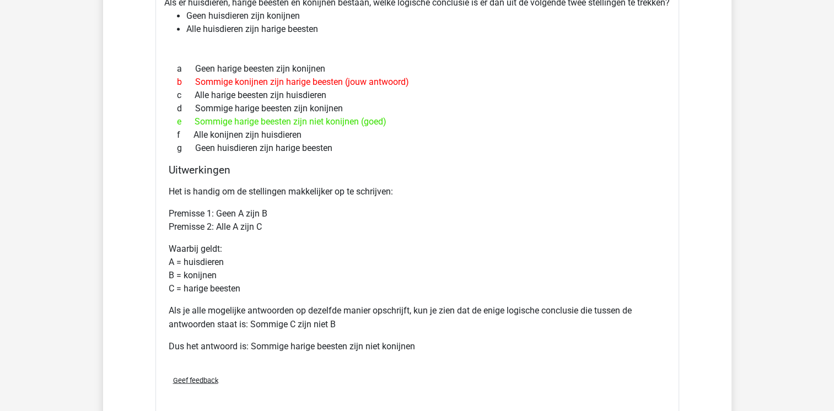
scroll to position [1765, 0]
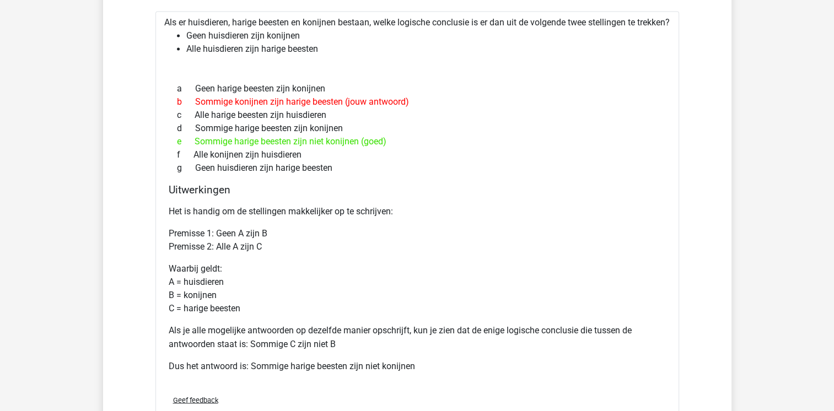
click at [657, 56] on li "Alle huisdieren zijn harige beesten" at bounding box center [428, 48] width 484 height 13
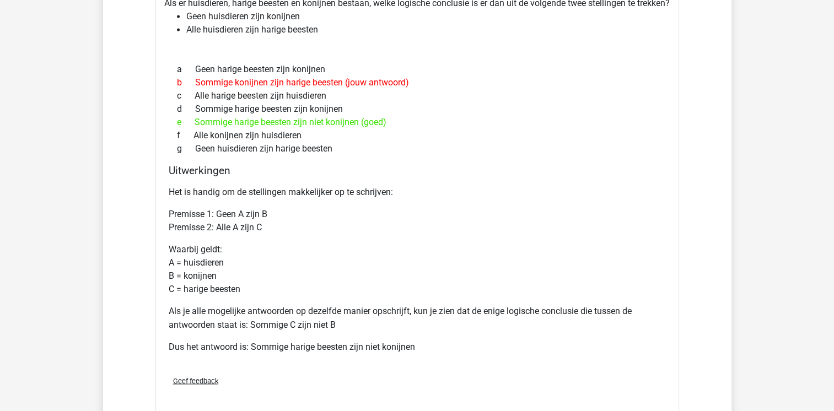
click at [657, 66] on div "Als er huisdieren, harige beesten en konijnen bestaan, welke logische conclusie…" at bounding box center [418, 205] width 524 height 426
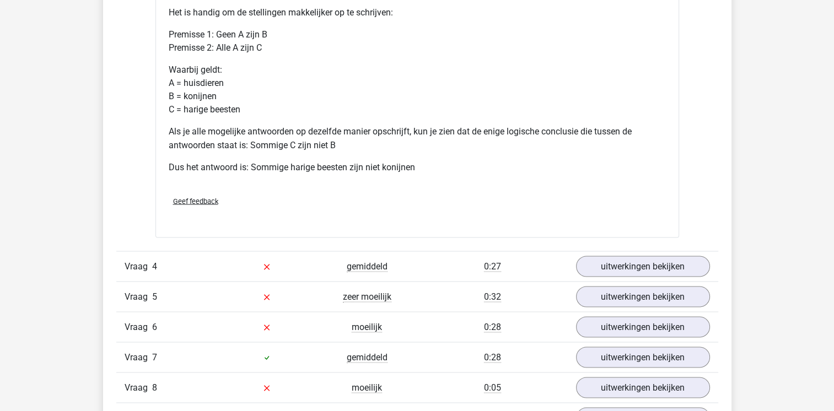
scroll to position [1963, 0]
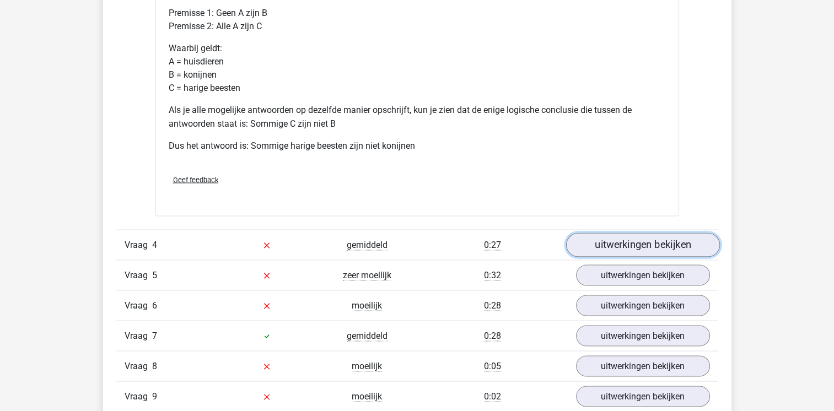
click at [602, 257] on link "uitwerkingen bekijken" at bounding box center [643, 245] width 154 height 24
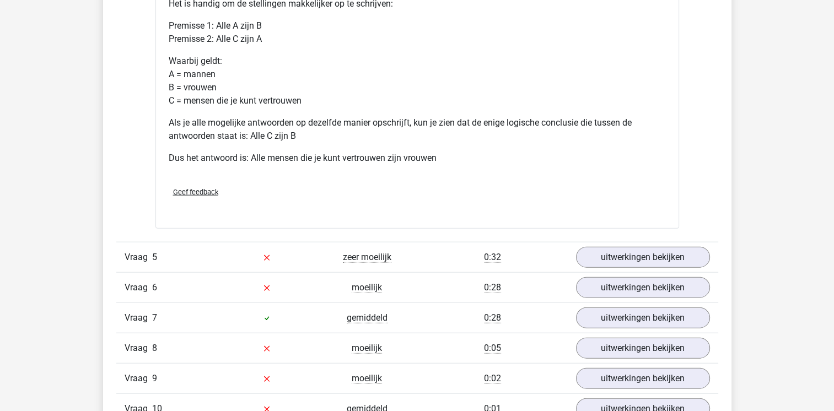
scroll to position [2493, 0]
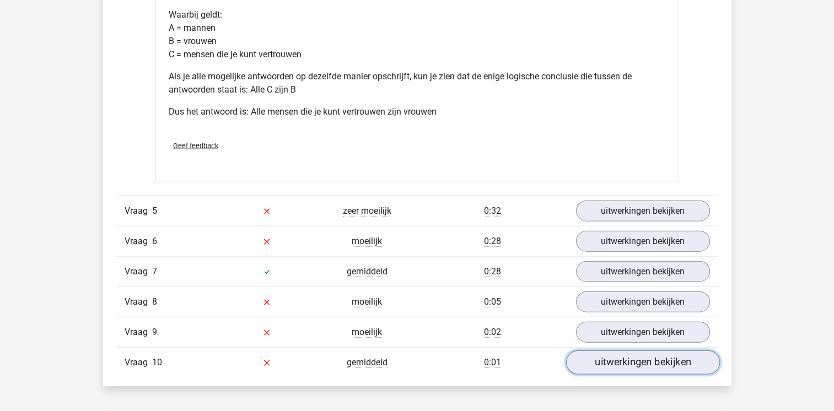
click at [606, 376] on link "uitwerkingen bekijken" at bounding box center [643, 363] width 154 height 24
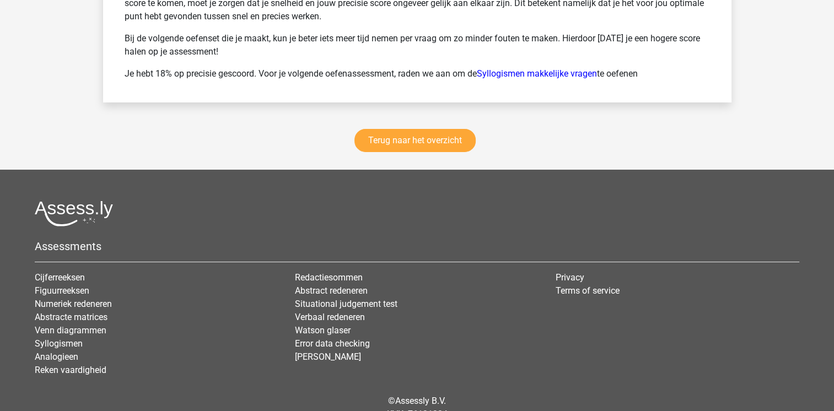
scroll to position [3882, 0]
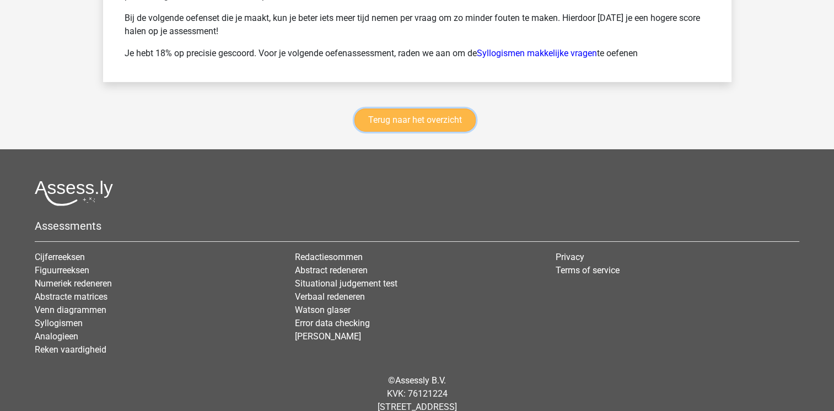
click at [413, 129] on link "Terug naar het overzicht" at bounding box center [415, 120] width 121 height 23
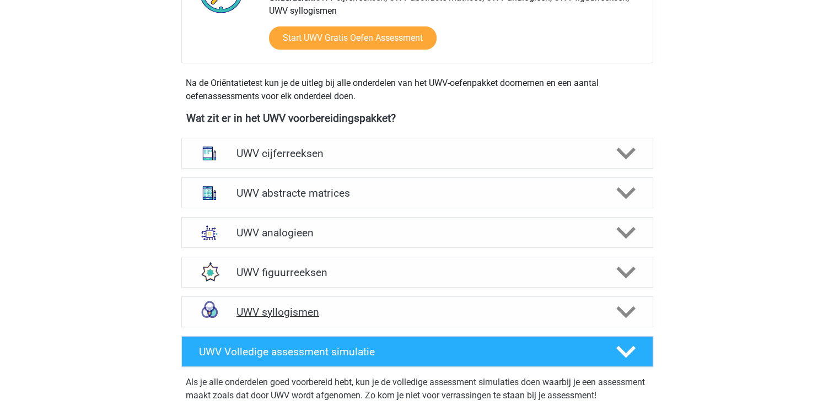
scroll to position [441, 0]
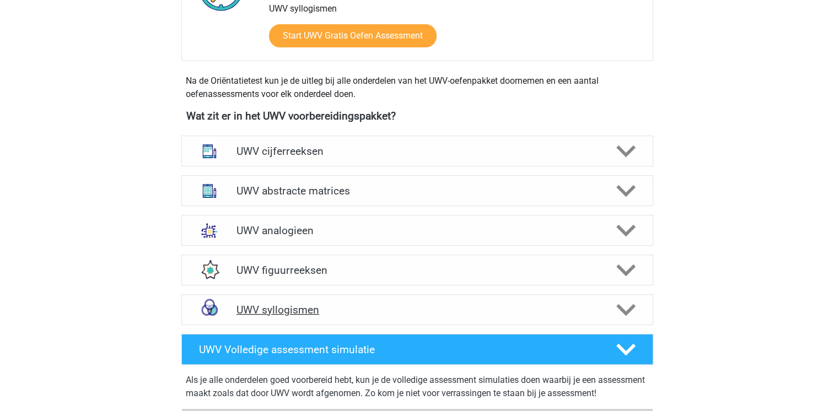
click at [305, 325] on div "UWV syllogismen" at bounding box center [417, 309] width 472 height 31
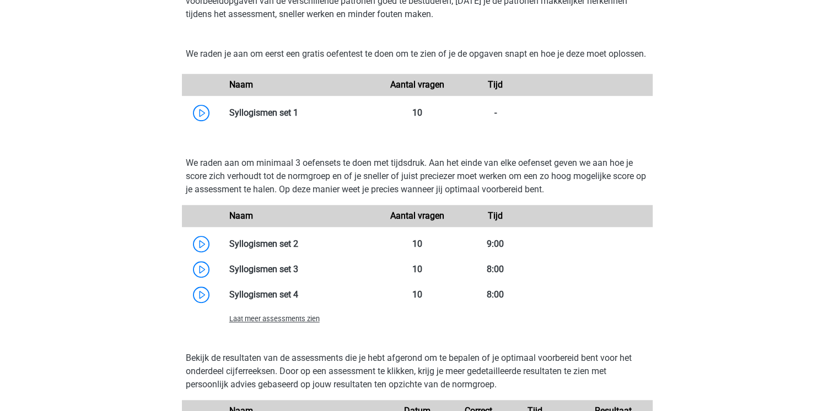
scroll to position [860, 0]
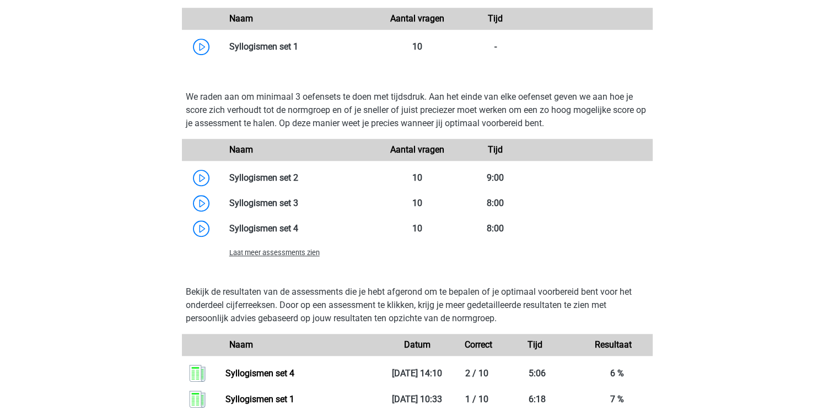
click at [289, 257] on span "Laat meer assessments zien" at bounding box center [274, 253] width 90 height 8
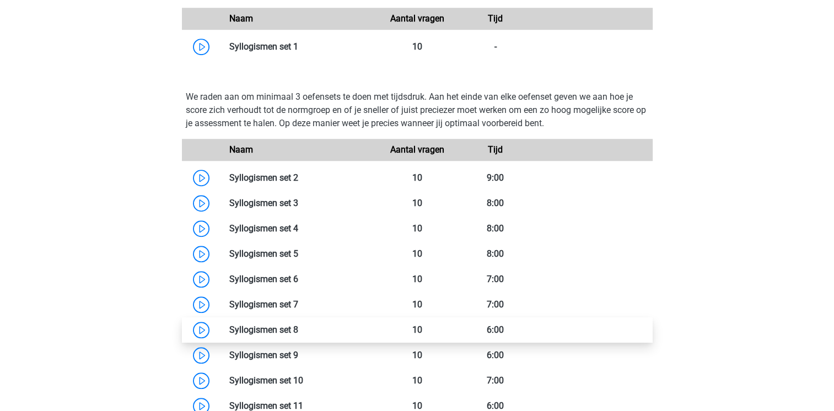
click at [298, 335] on link at bounding box center [298, 330] width 0 height 10
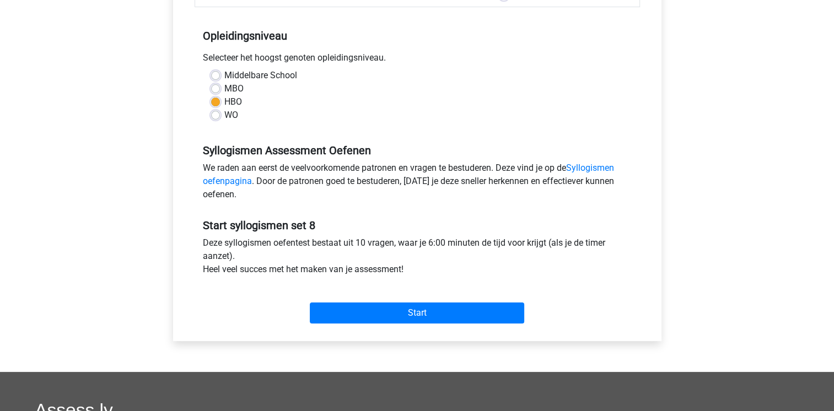
scroll to position [221, 0]
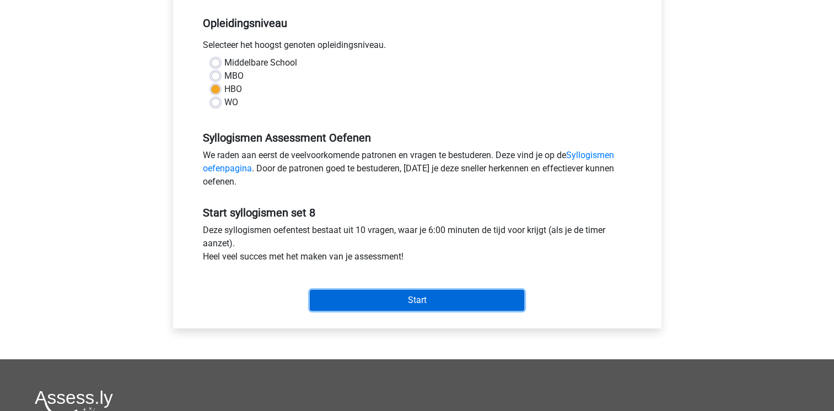
click at [357, 305] on input "Start" at bounding box center [417, 300] width 215 height 21
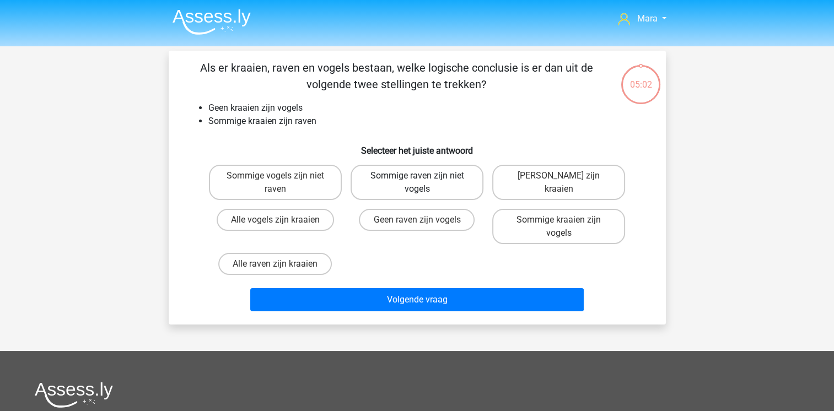
click at [408, 174] on label "Sommige raven zijn niet vogels" at bounding box center [417, 182] width 133 height 35
click at [417, 176] on input "Sommige raven zijn niet vogels" at bounding box center [420, 179] width 7 height 7
radio input "true"
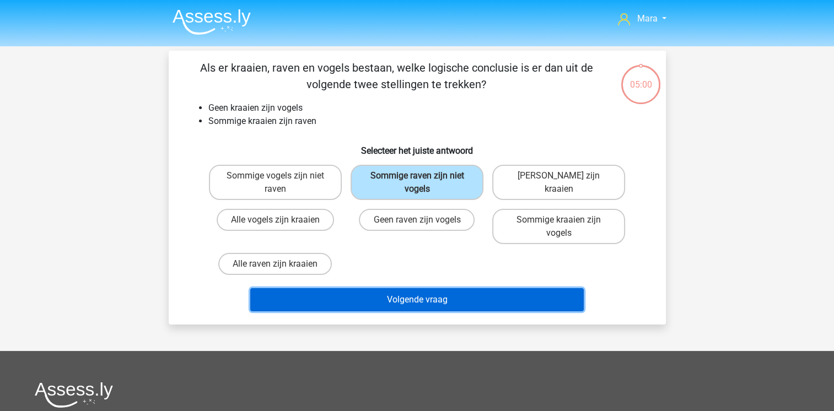
click at [366, 303] on button "Volgende vraag" at bounding box center [417, 299] width 334 height 23
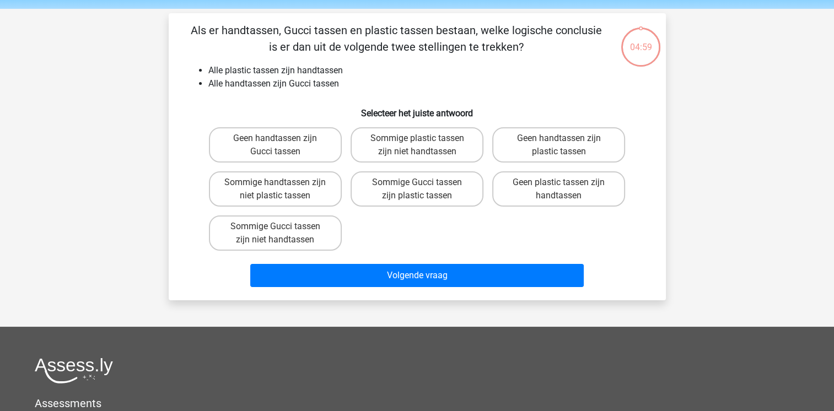
scroll to position [51, 0]
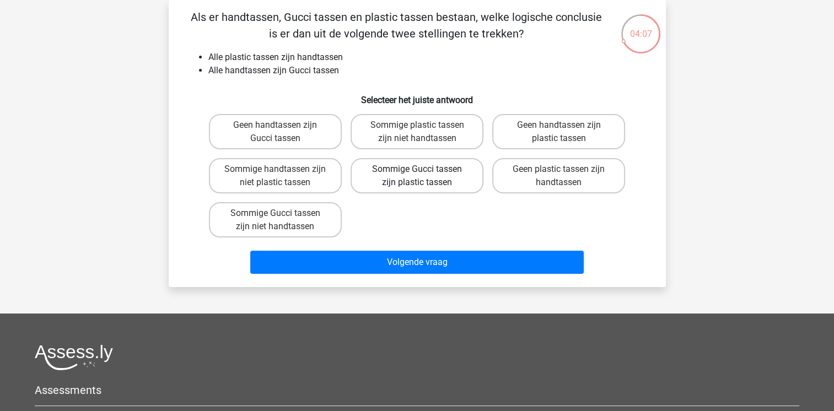
click at [398, 173] on label "Sommige Gucci tassen zijn plastic tassen" at bounding box center [417, 175] width 133 height 35
click at [417, 173] on input "Sommige Gucci tassen zijn plastic tassen" at bounding box center [420, 172] width 7 height 7
radio input "true"
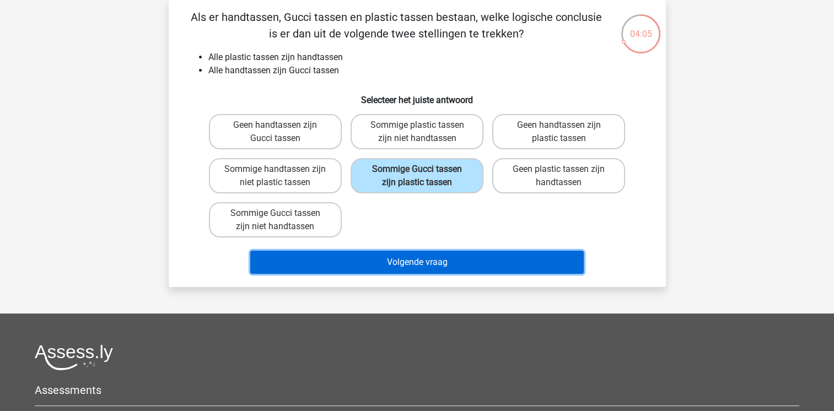
click at [401, 262] on button "Volgende vraag" at bounding box center [417, 262] width 334 height 23
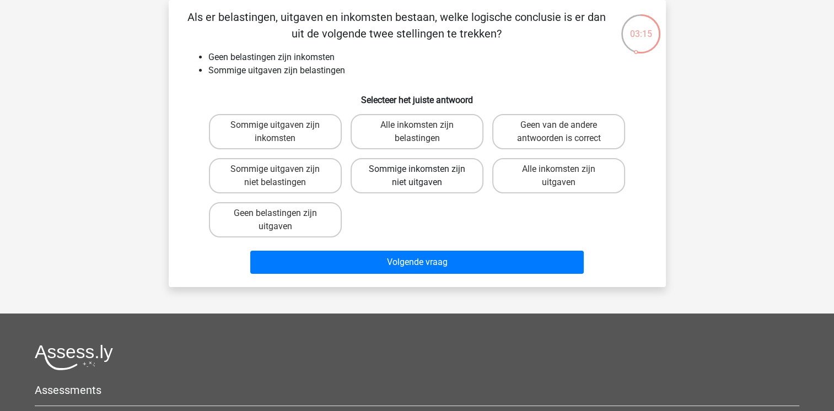
click at [424, 176] on label "Sommige inkomsten zijn niet uitgaven" at bounding box center [417, 175] width 133 height 35
click at [424, 176] on input "Sommige inkomsten zijn niet uitgaven" at bounding box center [420, 172] width 7 height 7
radio input "true"
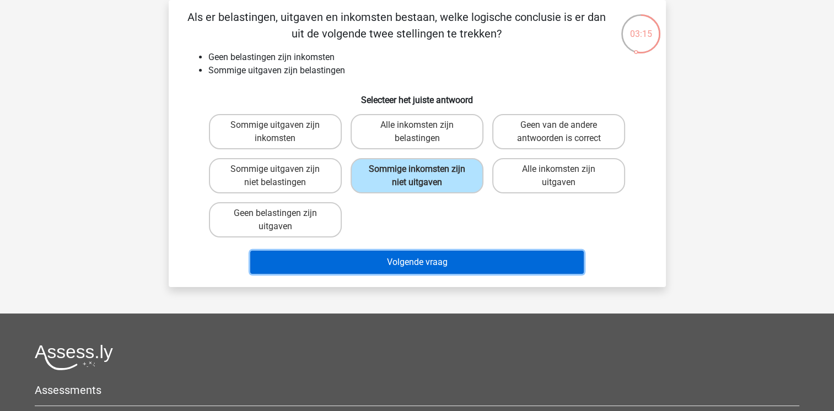
click at [411, 261] on button "Volgende vraag" at bounding box center [417, 262] width 334 height 23
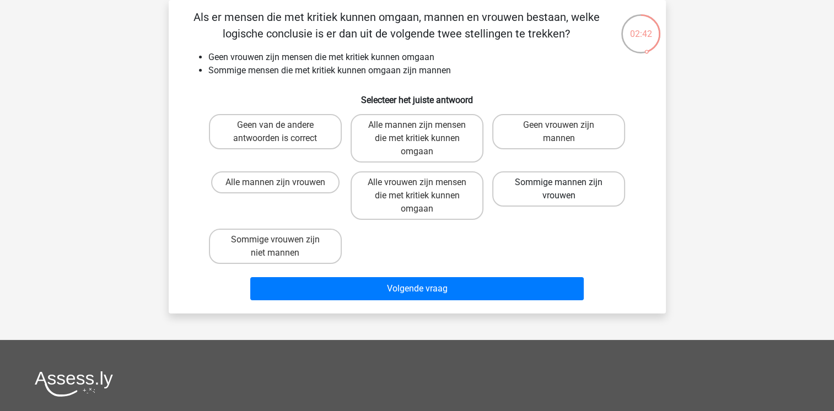
click at [572, 187] on label "Sommige mannen zijn vrouwen" at bounding box center [558, 188] width 133 height 35
click at [566, 187] on input "Sommige mannen zijn vrouwen" at bounding box center [562, 186] width 7 height 7
radio input "true"
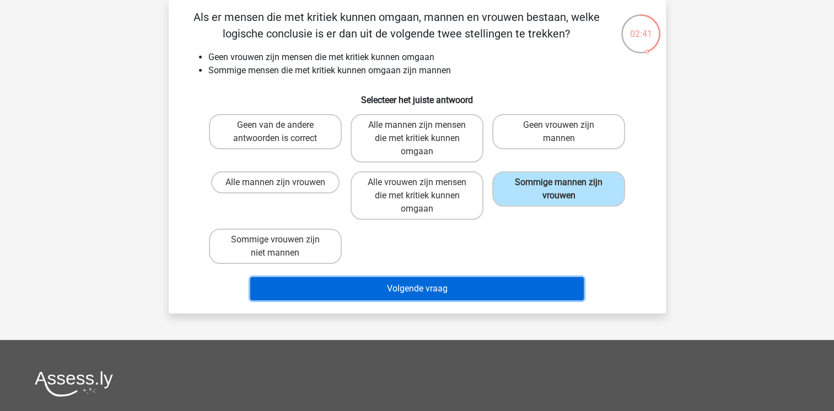
click at [436, 292] on button "Volgende vraag" at bounding box center [417, 288] width 334 height 23
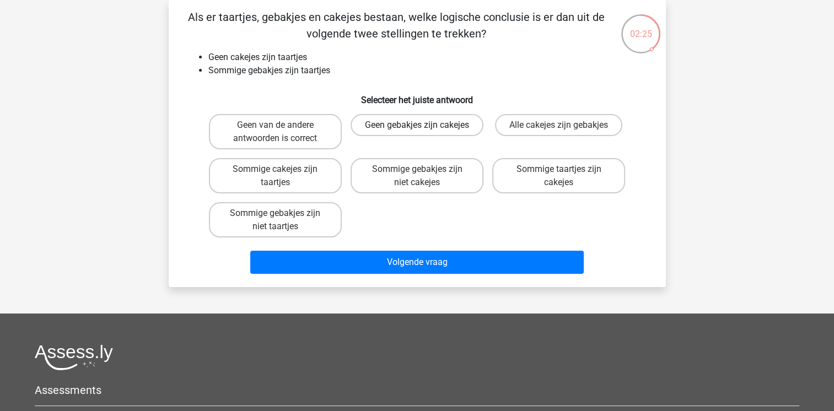
click at [395, 136] on label "Geen gebakjes zijn cakejes" at bounding box center [417, 125] width 133 height 22
click at [417, 132] on input "Geen gebakjes zijn cakejes" at bounding box center [420, 128] width 7 height 7
radio input "true"
click at [393, 182] on label "Sommige gebakjes zijn niet cakejes" at bounding box center [417, 175] width 133 height 35
click at [417, 176] on input "Sommige gebakjes zijn niet cakejes" at bounding box center [420, 172] width 7 height 7
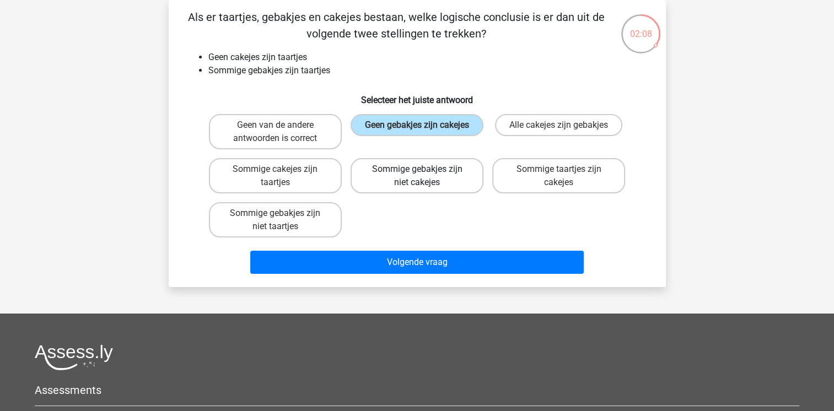
radio input "true"
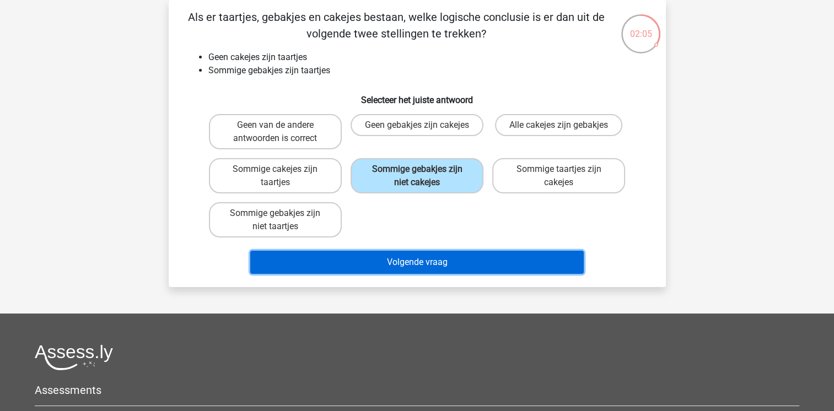
click at [393, 262] on button "Volgende vraag" at bounding box center [417, 262] width 334 height 23
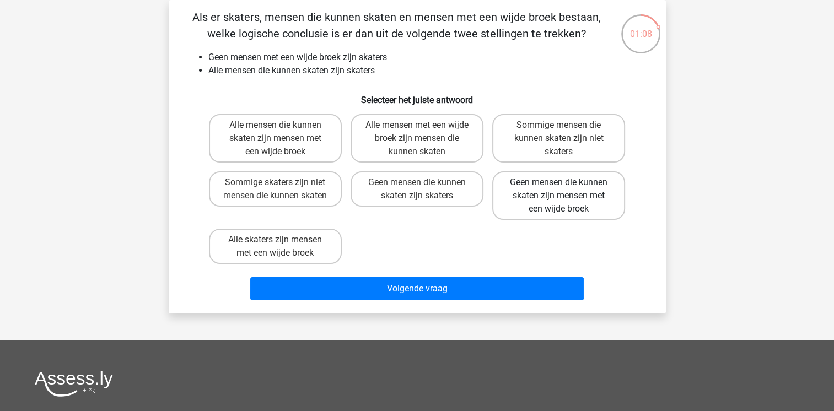
click at [525, 183] on label "Geen mensen die kunnen skaten zijn mensen met een wijde broek" at bounding box center [558, 195] width 133 height 49
click at [559, 183] on input "Geen mensen die kunnen skaten zijn mensen met een wijde broek" at bounding box center [562, 186] width 7 height 7
radio input "true"
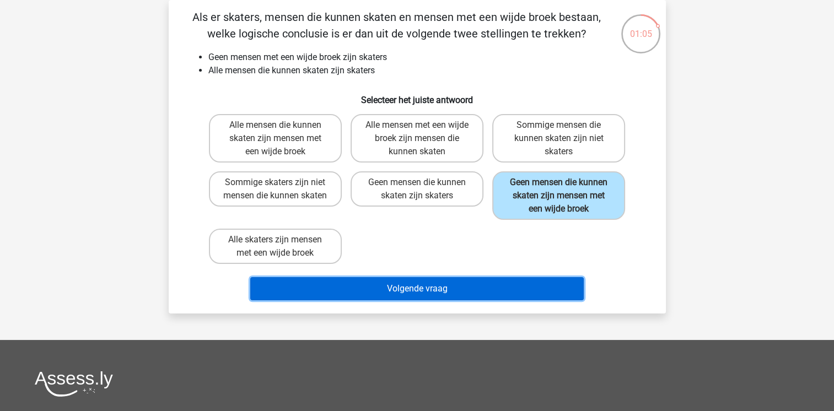
click at [439, 288] on button "Volgende vraag" at bounding box center [417, 288] width 334 height 23
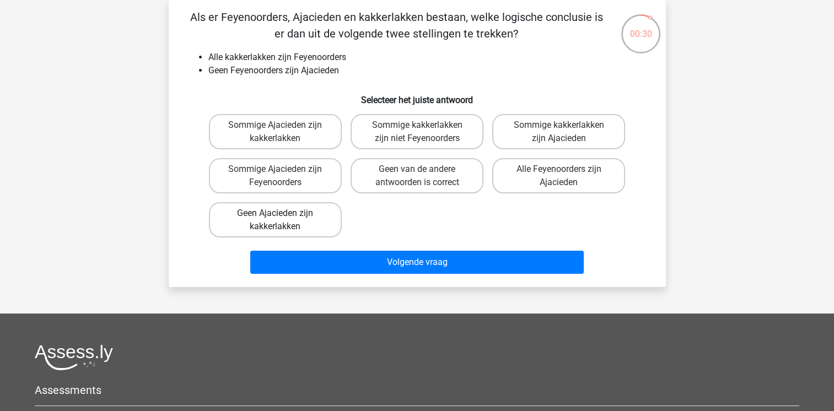
click at [299, 219] on label "Geen Ajacieden zijn kakkerlakken" at bounding box center [275, 219] width 133 height 35
click at [282, 219] on input "Geen Ajacieden zijn kakkerlakken" at bounding box center [278, 216] width 7 height 7
radio input "true"
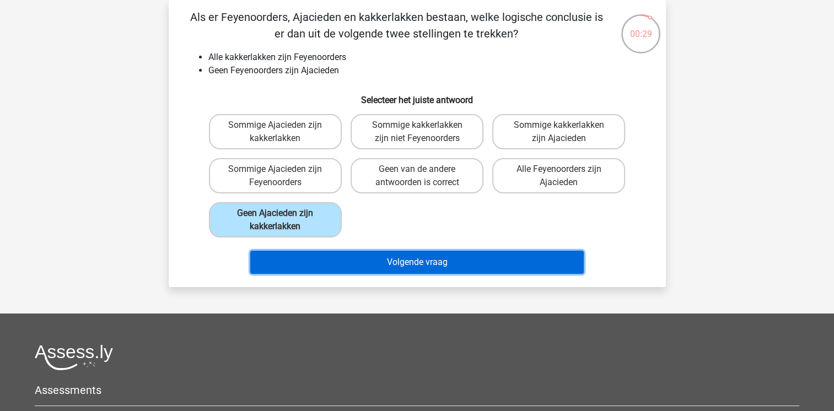
click at [342, 261] on button "Volgende vraag" at bounding box center [417, 262] width 334 height 23
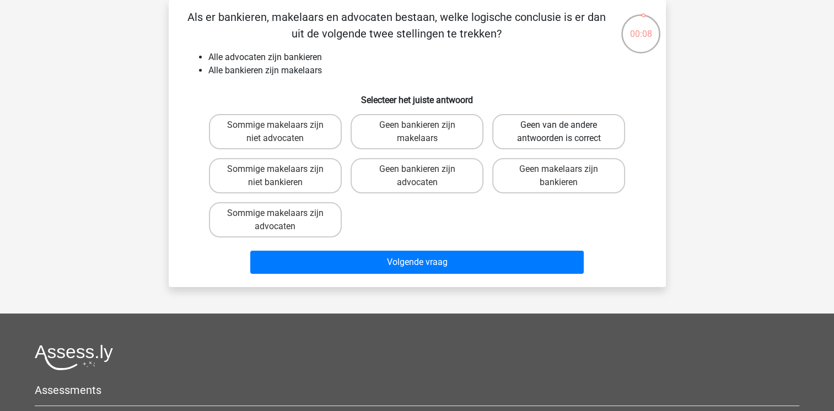
click at [565, 122] on label "Geen van de andere antwoorden is correct" at bounding box center [558, 131] width 133 height 35
click at [565, 125] on input "Geen van de andere antwoorden is correct" at bounding box center [562, 128] width 7 height 7
radio input "true"
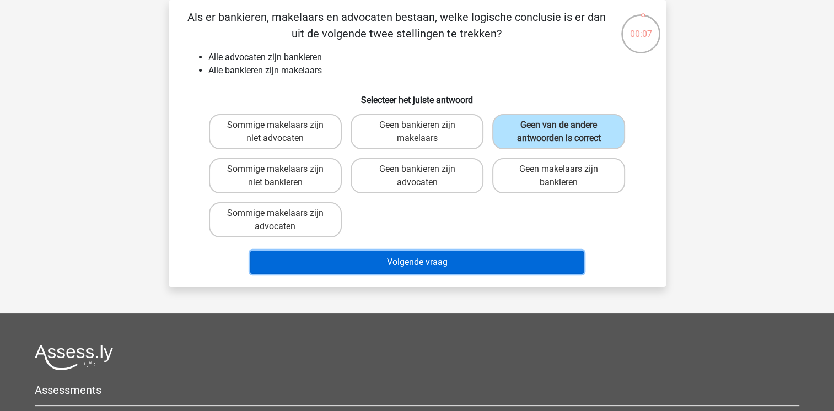
click at [469, 253] on button "Volgende vraag" at bounding box center [417, 262] width 334 height 23
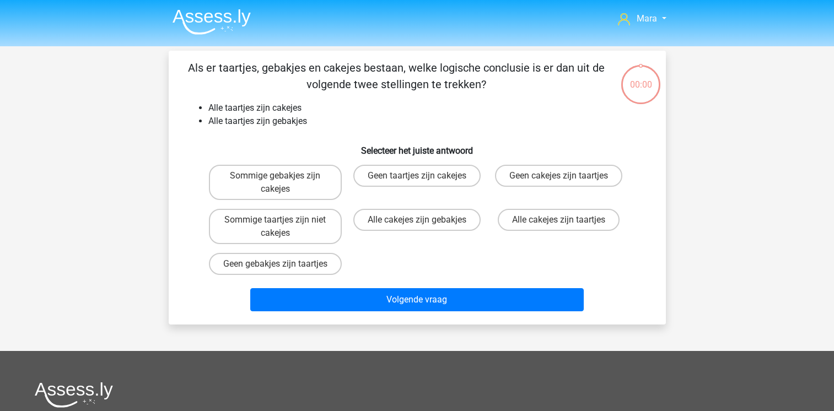
scroll to position [51, 0]
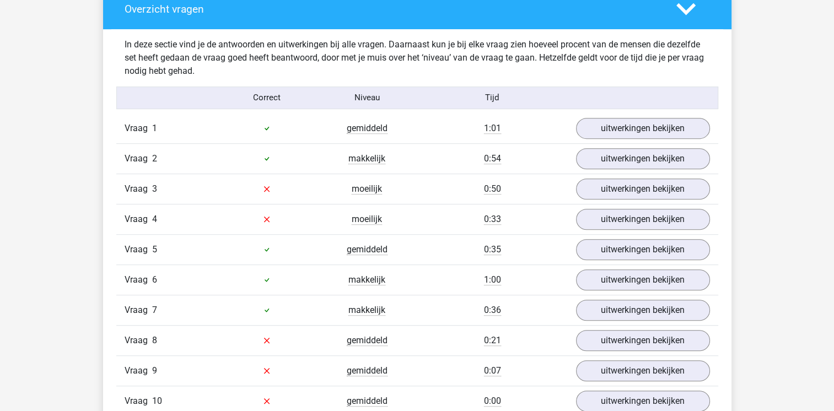
scroll to position [662, 0]
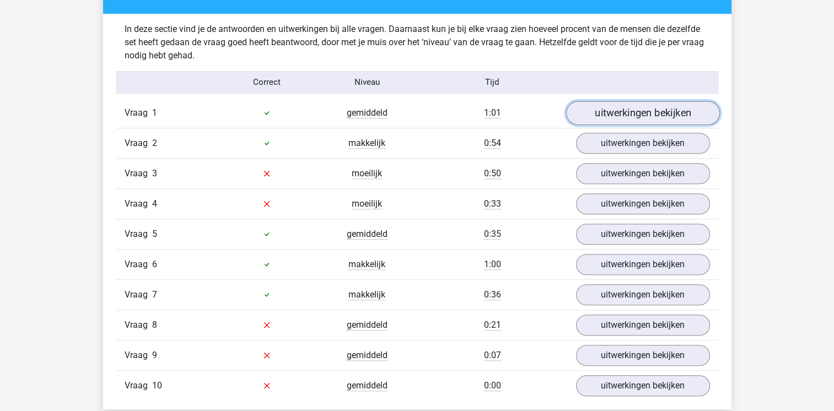
click at [650, 105] on link "uitwerkingen bekijken" at bounding box center [643, 113] width 154 height 24
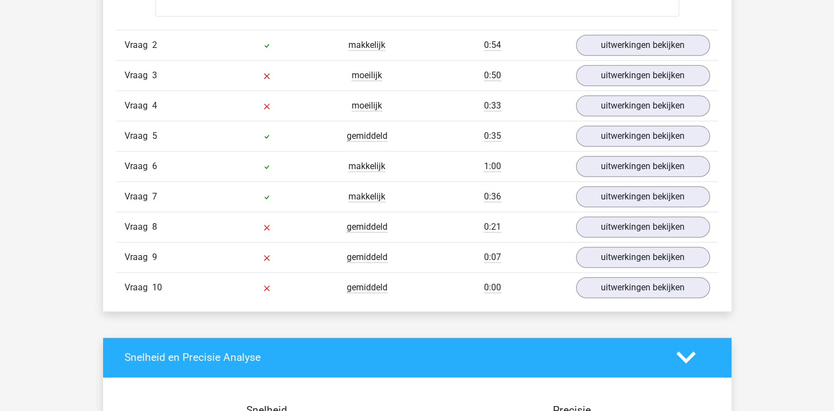
scroll to position [1213, 0]
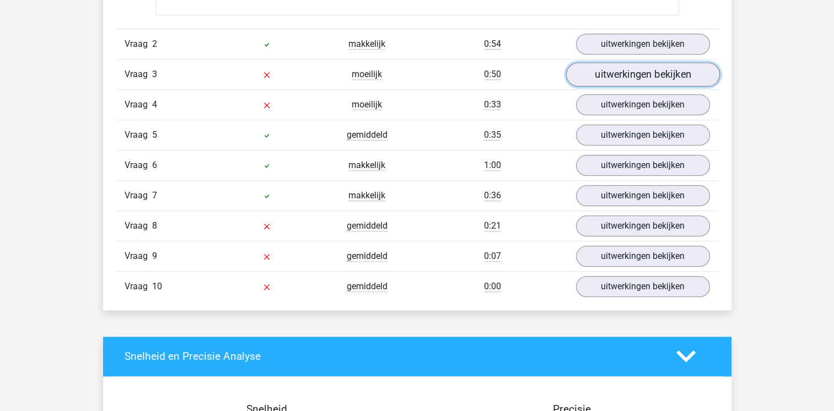
click at [614, 81] on link "uitwerkingen bekijken" at bounding box center [643, 74] width 154 height 24
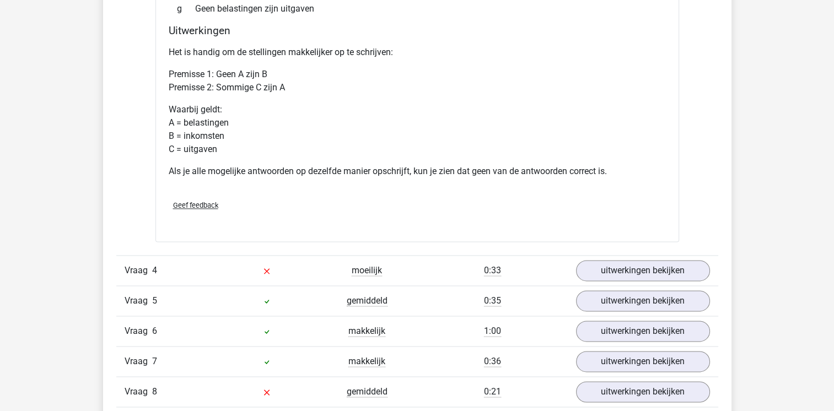
scroll to position [1588, 0]
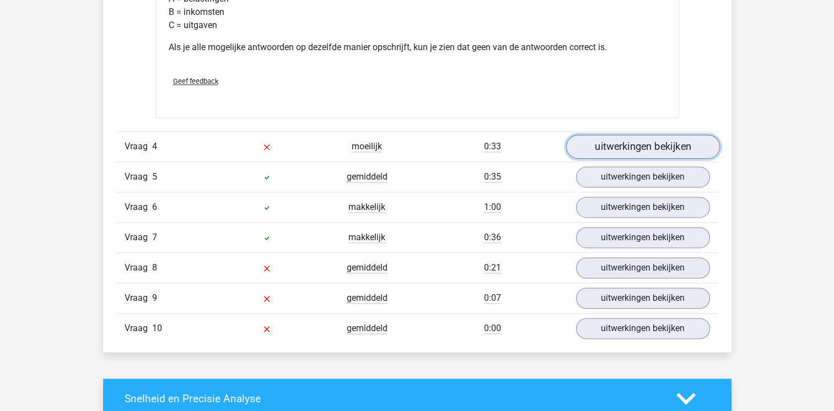
click at [620, 152] on link "uitwerkingen bekijken" at bounding box center [643, 147] width 154 height 24
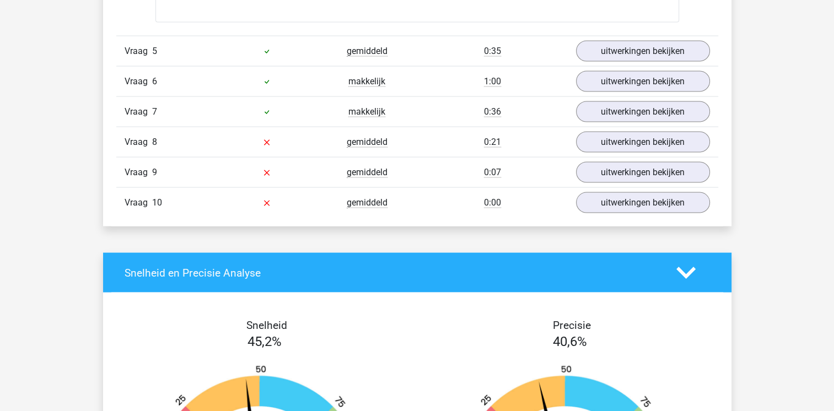
scroll to position [2184, 0]
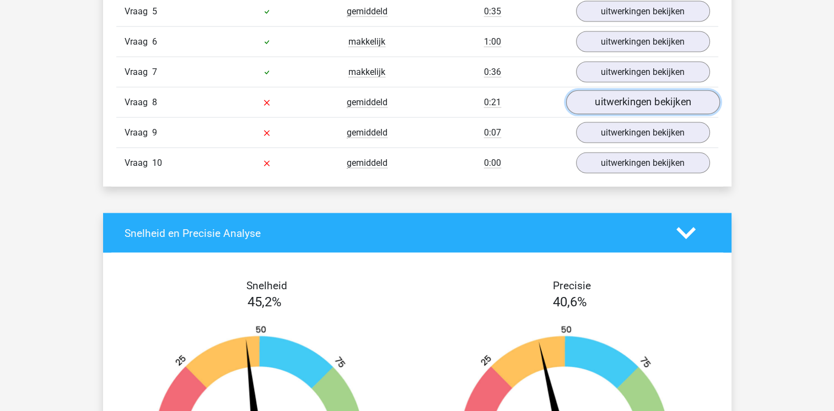
click at [630, 105] on link "uitwerkingen bekijken" at bounding box center [643, 102] width 154 height 24
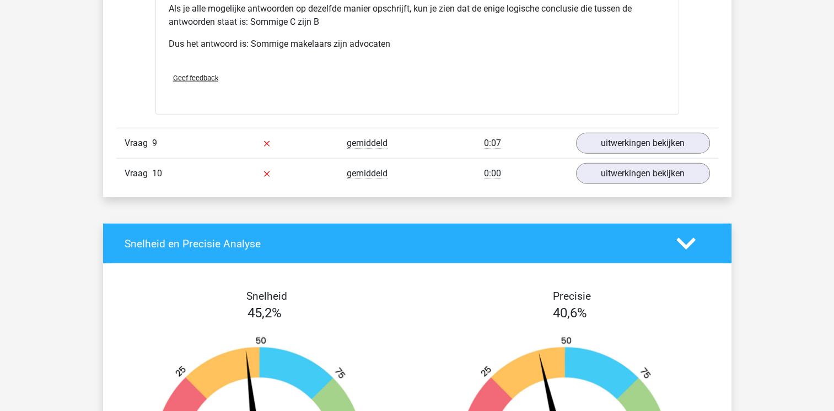
scroll to position [2625, 0]
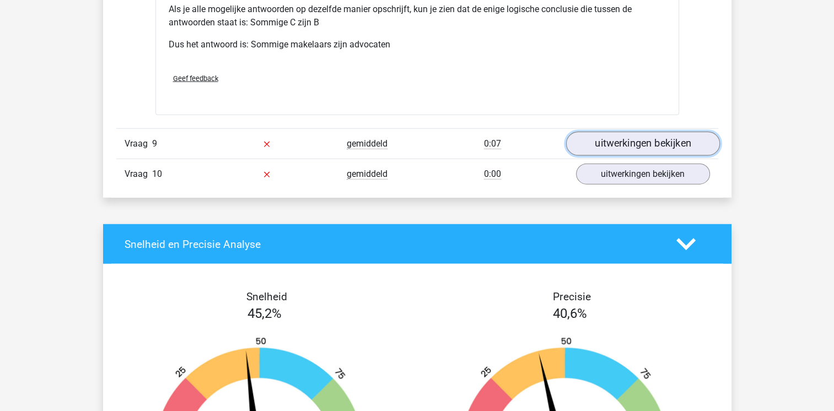
click at [617, 134] on link "uitwerkingen bekijken" at bounding box center [643, 144] width 154 height 24
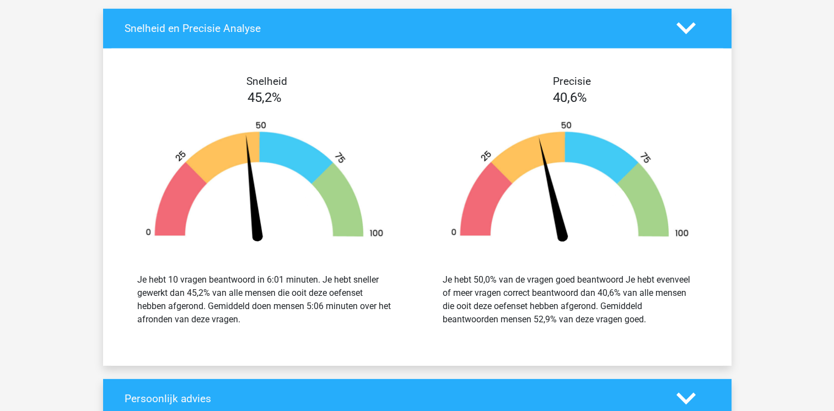
scroll to position [3309, 0]
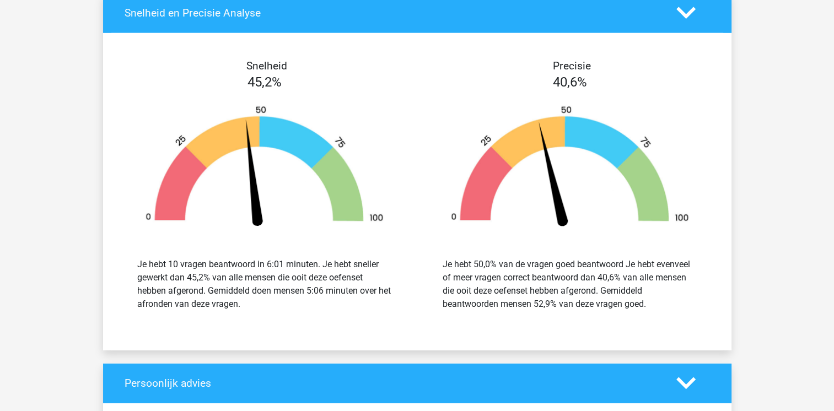
click at [687, 380] on polygon at bounding box center [686, 384] width 19 height 12
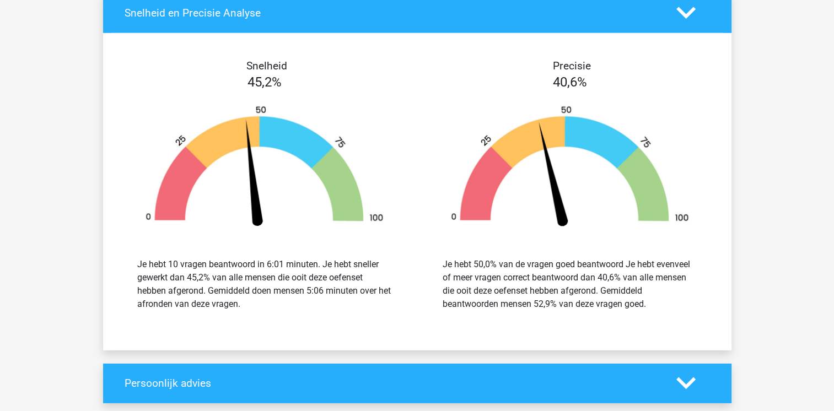
click at [687, 380] on polygon at bounding box center [686, 384] width 19 height 12
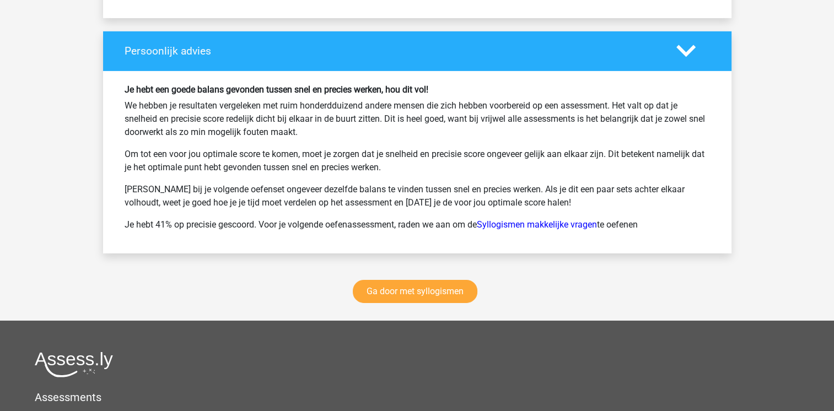
scroll to position [3670, 0]
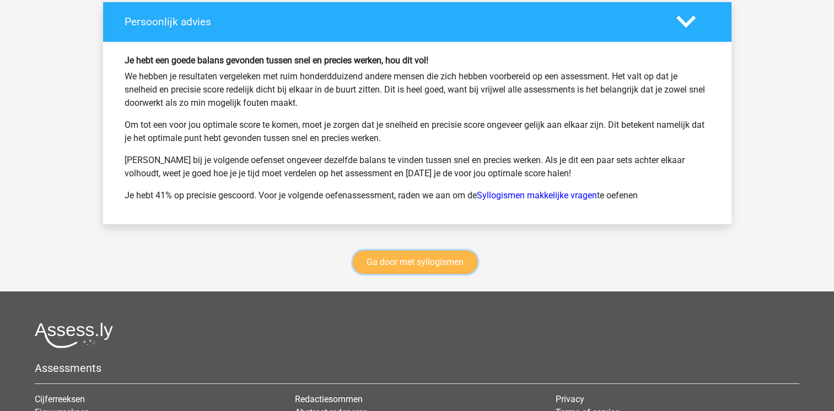
click at [394, 256] on link "Ga door met syllogismen" at bounding box center [415, 262] width 125 height 23
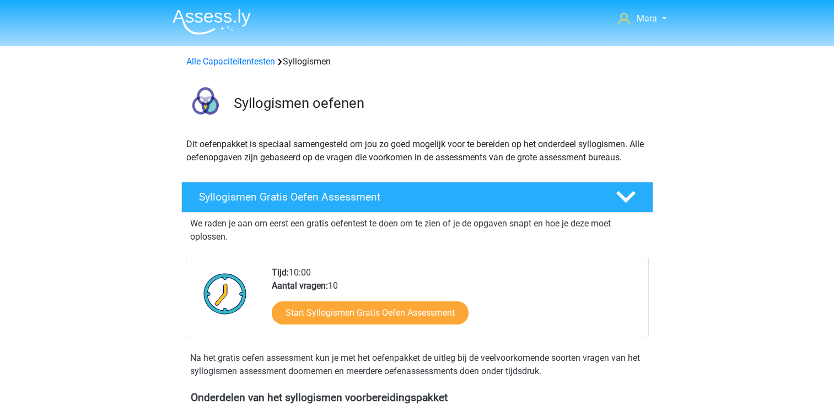
scroll to position [452, 0]
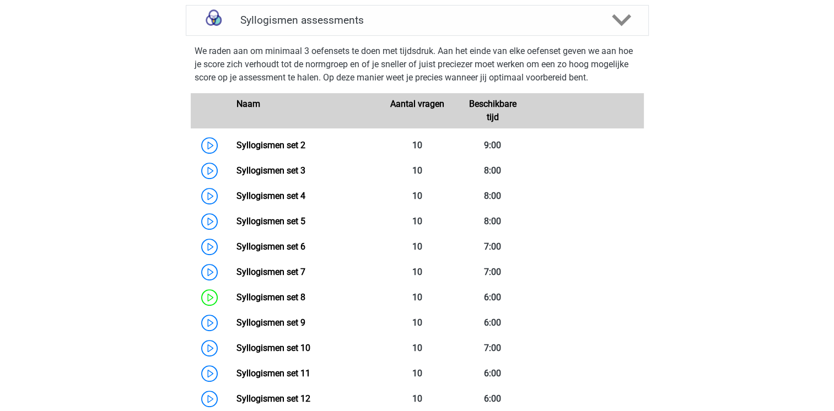
click at [141, 97] on div "Mara maravansoelen@hotmail.com Nederlands English" at bounding box center [417, 400] width 834 height 1704
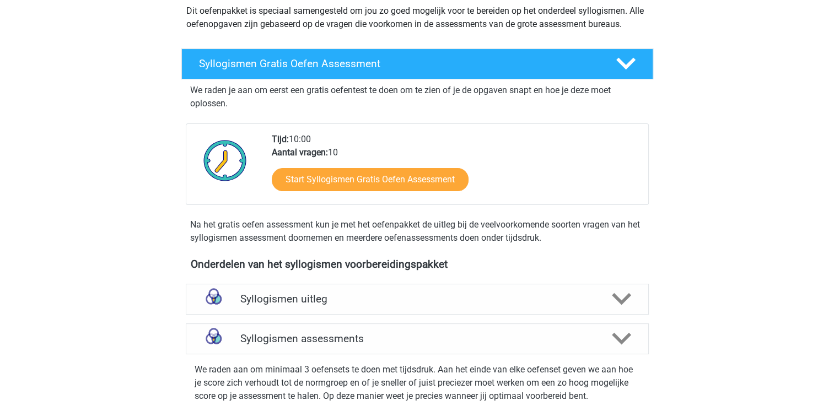
scroll to position [176, 0]
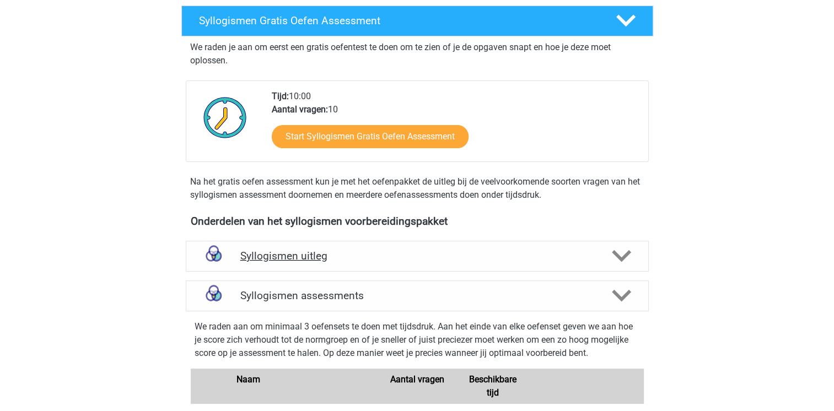
click at [307, 250] on h4 "Syllogismen uitleg" at bounding box center [417, 256] width 354 height 13
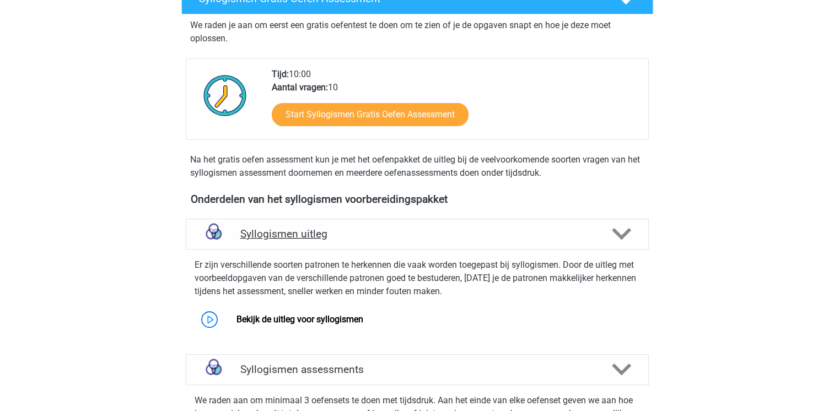
scroll to position [265, 0]
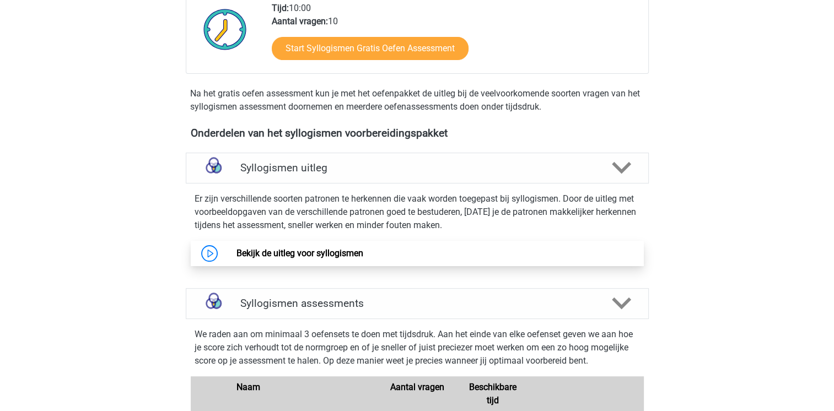
click at [237, 252] on link "Bekijk de uitleg voor syllogismen" at bounding box center [300, 253] width 127 height 10
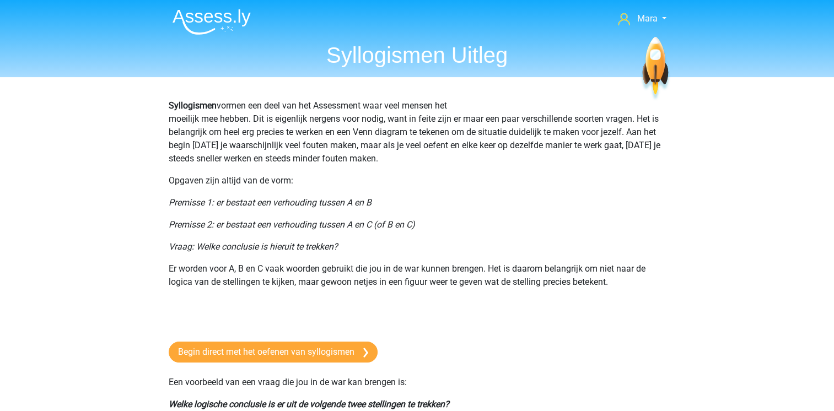
click at [185, 231] on p "Premisse 2: er bestaat een verhouding tussen A en C (of B en C)" at bounding box center [417, 224] width 497 height 13
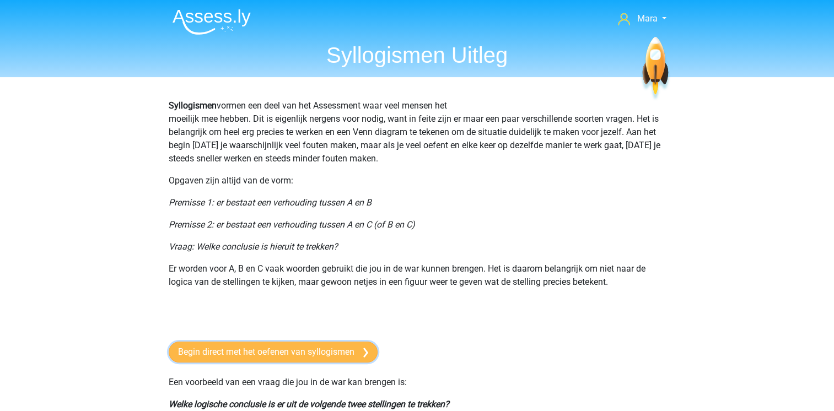
click at [258, 344] on link "Begin direct met het oefenen van syllogismen" at bounding box center [273, 352] width 209 height 21
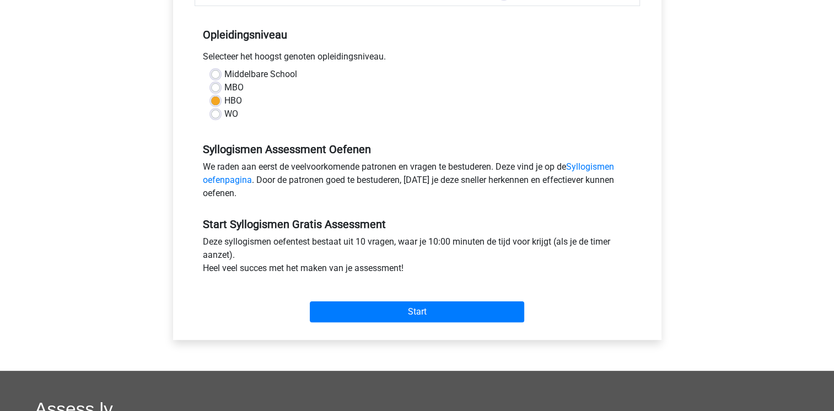
scroll to position [221, 0]
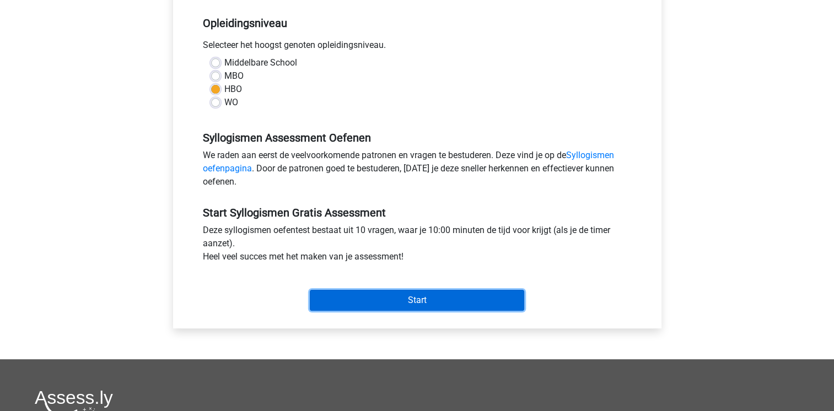
click at [387, 297] on input "Start" at bounding box center [417, 300] width 215 height 21
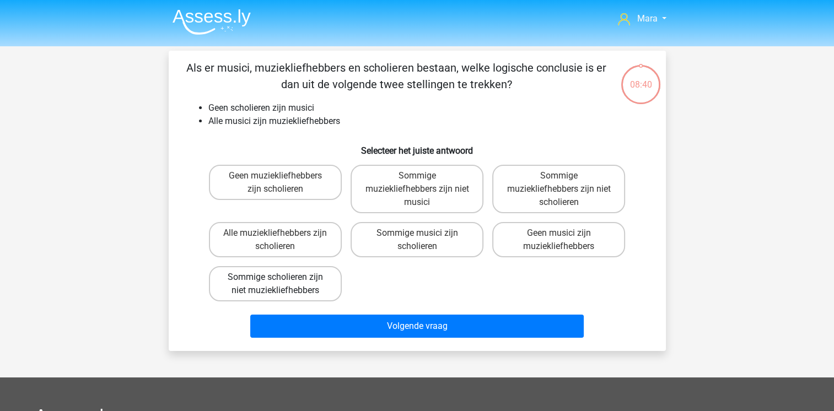
click at [297, 266] on label "Sommige scholieren zijn niet muziekliefhebbers" at bounding box center [275, 283] width 133 height 35
click at [282, 277] on input "Sommige scholieren zijn niet muziekliefhebbers" at bounding box center [278, 280] width 7 height 7
radio input "true"
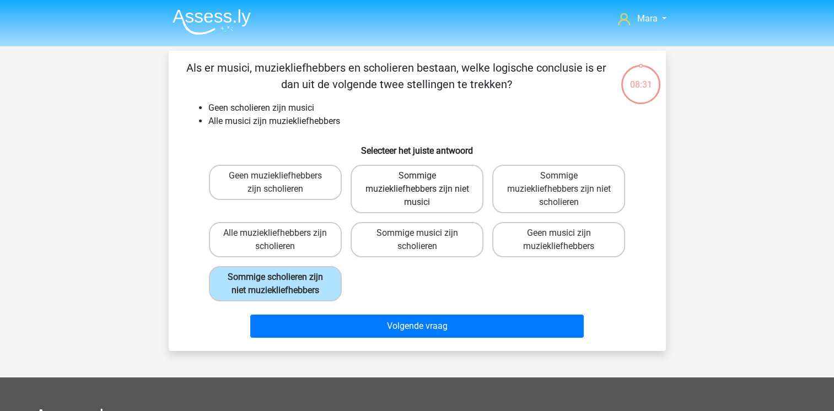
click at [432, 188] on label "Sommige muziekliefhebbers zijn niet musici" at bounding box center [417, 189] width 133 height 49
click at [424, 183] on input "Sommige muziekliefhebbers zijn niet musici" at bounding box center [420, 179] width 7 height 7
radio input "true"
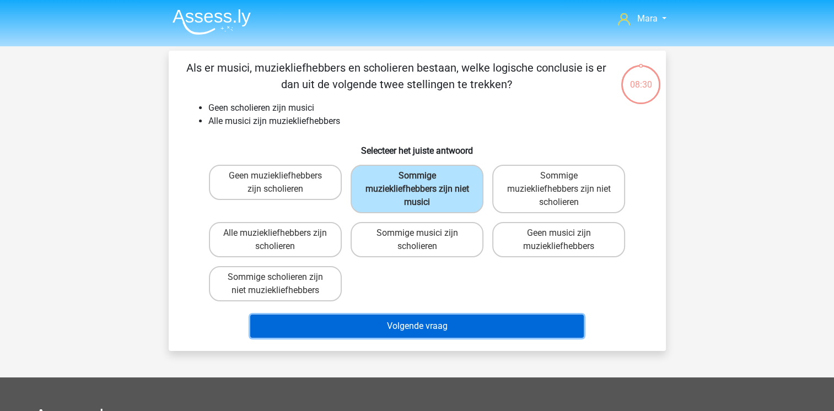
click at [406, 326] on button "Volgende vraag" at bounding box center [417, 326] width 334 height 23
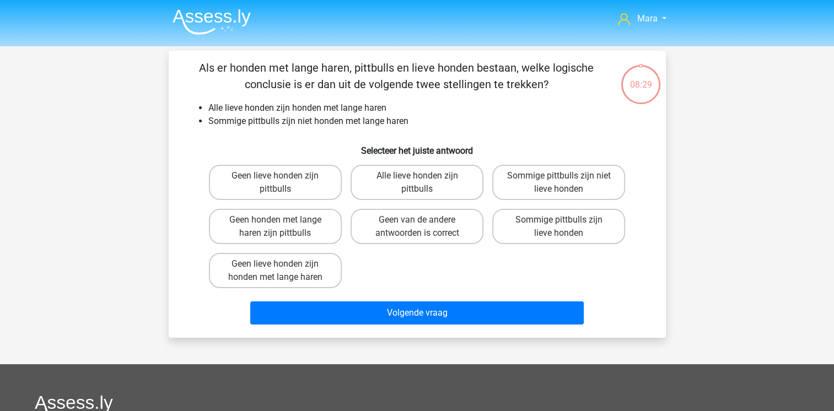
scroll to position [51, 0]
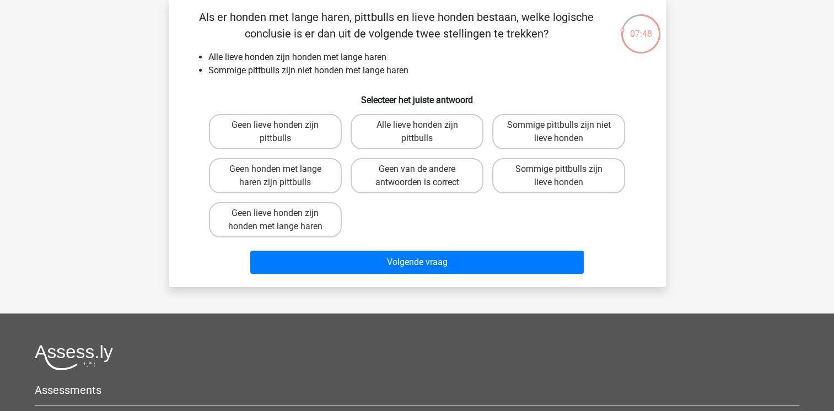
click at [560, 129] on input "Sommige pittbulls zijn niet lieve honden" at bounding box center [562, 128] width 7 height 7
radio input "true"
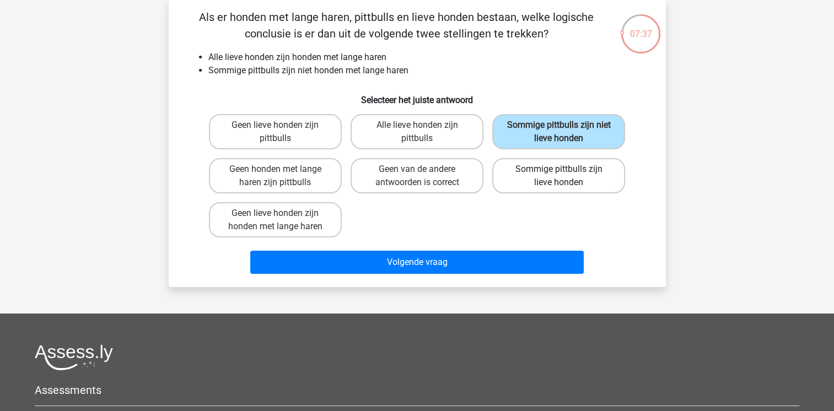
click at [545, 173] on label "Sommige pittbulls zijn lieve honden" at bounding box center [558, 175] width 133 height 35
click at [559, 173] on input "Sommige pittbulls zijn lieve honden" at bounding box center [562, 172] width 7 height 7
radio input "true"
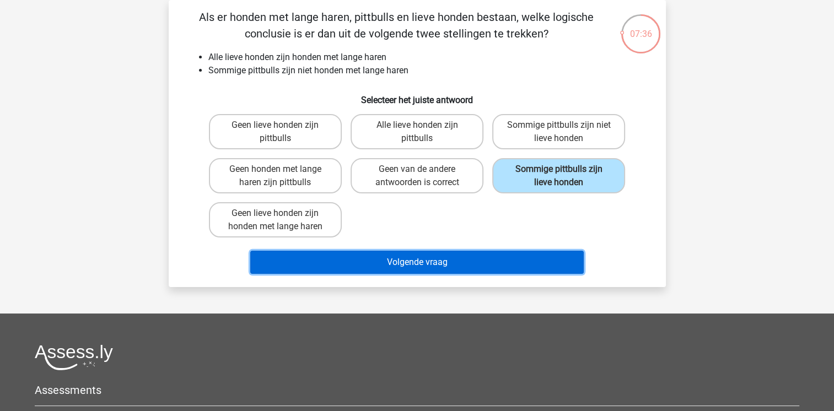
click at [455, 263] on button "Volgende vraag" at bounding box center [417, 262] width 334 height 23
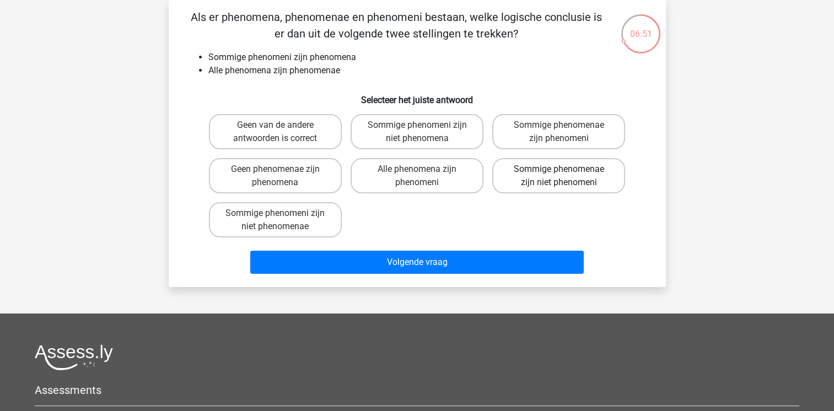
click at [550, 184] on label "Sommige phenomenae zijn niet phenomeni" at bounding box center [558, 175] width 133 height 35
click at [559, 176] on input "Sommige phenomenae zijn niet phenomeni" at bounding box center [562, 172] width 7 height 7
radio input "true"
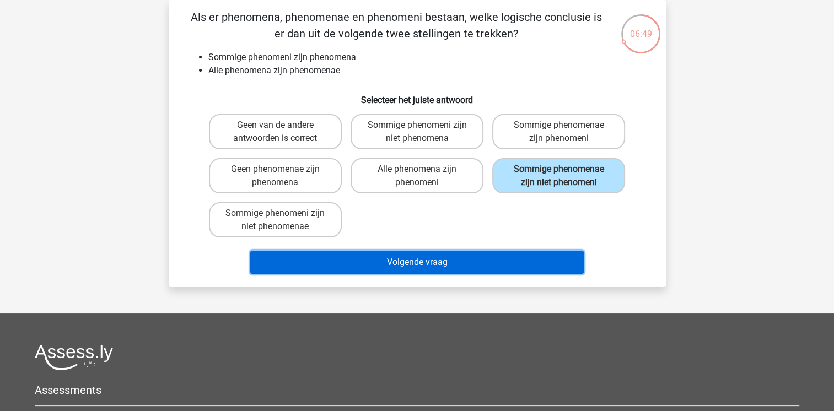
click at [462, 261] on button "Volgende vraag" at bounding box center [417, 262] width 334 height 23
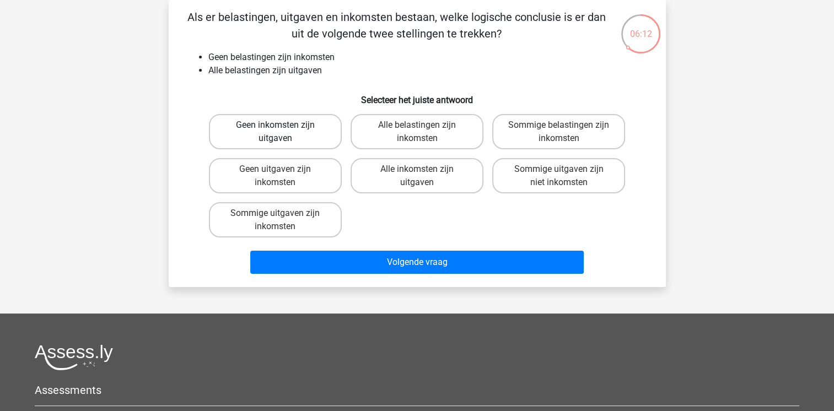
click at [264, 115] on label "Geen inkomsten zijn uitgaven" at bounding box center [275, 131] width 133 height 35
click at [275, 125] on input "Geen inkomsten zijn uitgaven" at bounding box center [278, 128] width 7 height 7
radio input "true"
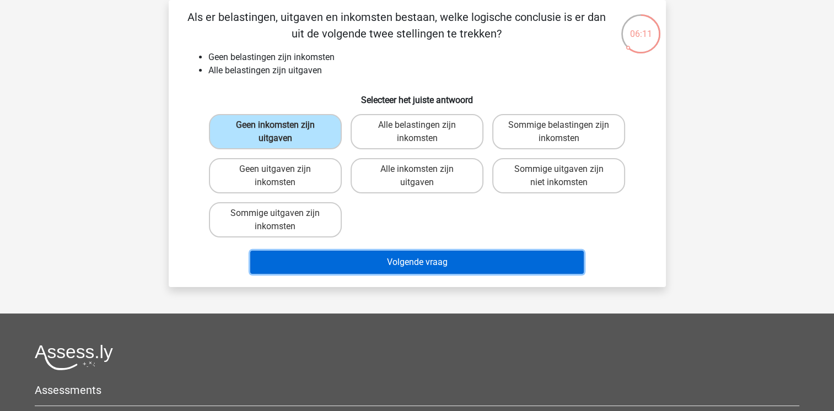
click at [317, 260] on button "Volgende vraag" at bounding box center [417, 262] width 334 height 23
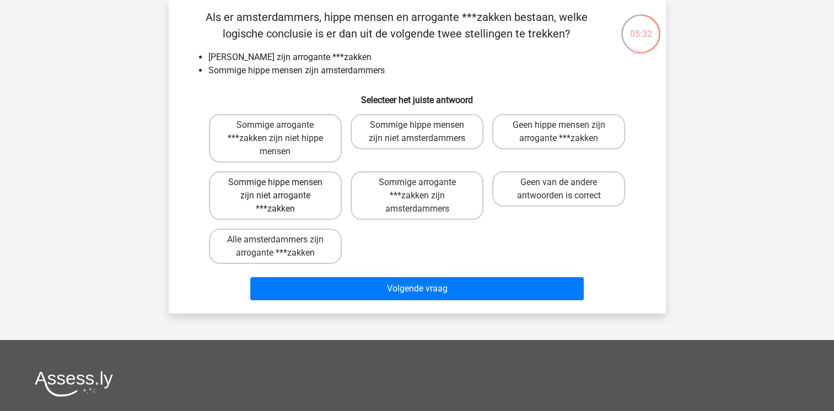
click at [285, 195] on label "Sommige hippe mensen zijn niet arrogante ***zakken" at bounding box center [275, 195] width 133 height 49
click at [282, 190] on input "Sommige hippe mensen zijn niet arrogante ***zakken" at bounding box center [278, 186] width 7 height 7
radio input "true"
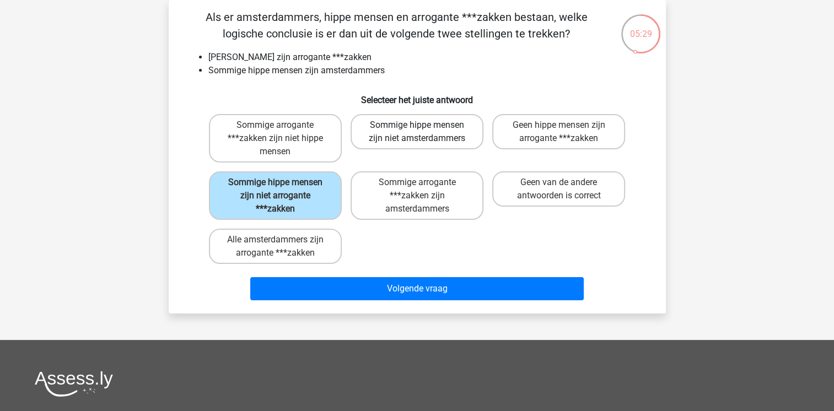
click at [389, 133] on label "Sommige hippe mensen zijn niet amsterdammers" at bounding box center [417, 131] width 133 height 35
click at [417, 132] on input "Sommige hippe mensen zijn niet amsterdammers" at bounding box center [420, 128] width 7 height 7
radio input "true"
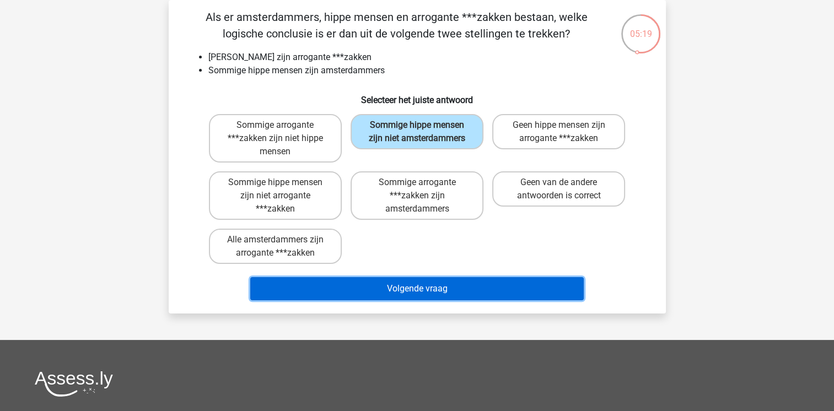
click at [328, 289] on button "Volgende vraag" at bounding box center [417, 288] width 334 height 23
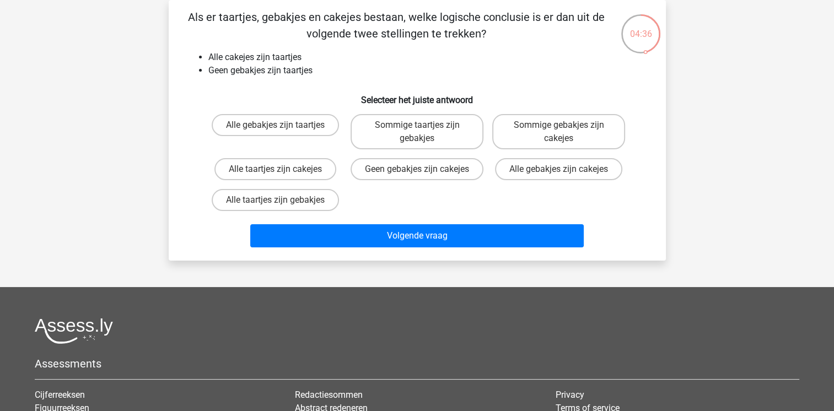
drag, startPoint x: 406, startPoint y: 105, endPoint x: 400, endPoint y: 110, distance: 8.0
click at [400, 110] on div "Als er taartjes, gebakjes en cakejes bestaan, welke logische conclusie is er da…" at bounding box center [417, 130] width 489 height 243
drag, startPoint x: 400, startPoint y: 110, endPoint x: 294, endPoint y: 62, distance: 116.0
click at [294, 62] on li "Alle cakejes zijn taartjes" at bounding box center [428, 57] width 440 height 13
click at [379, 150] on div "Sommige taartjes zijn gebakjes" at bounding box center [417, 132] width 142 height 44
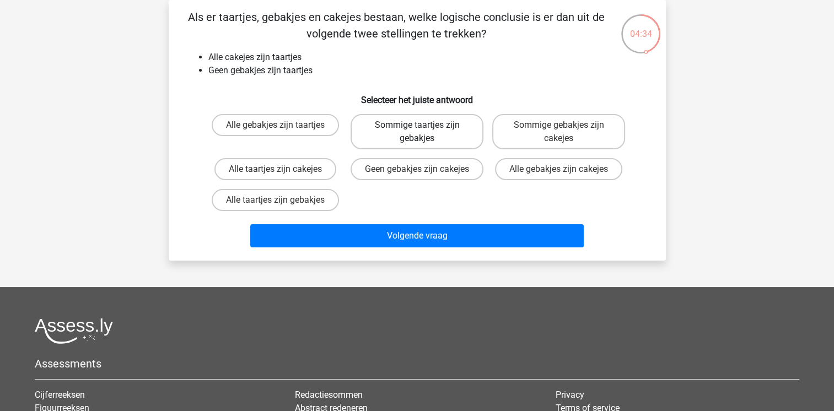
click at [380, 130] on label "Sommige taartjes zijn gebakjes" at bounding box center [417, 131] width 133 height 35
click at [417, 130] on input "Sommige taartjes zijn gebakjes" at bounding box center [420, 128] width 7 height 7
radio input "true"
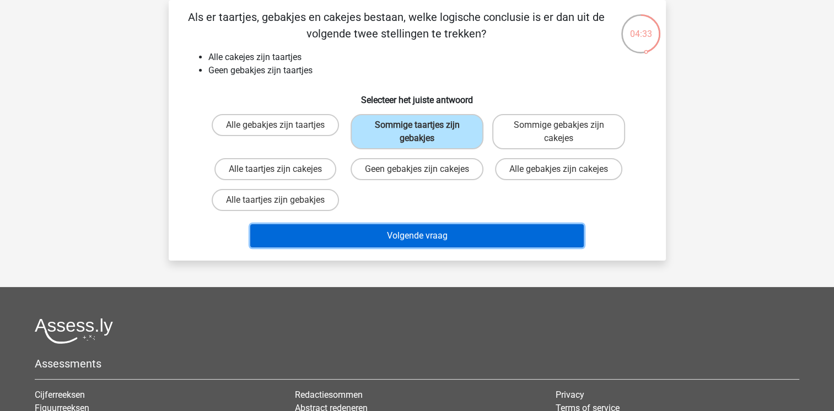
click at [413, 248] on button "Volgende vraag" at bounding box center [417, 235] width 334 height 23
